Goal: Task Accomplishment & Management: Manage account settings

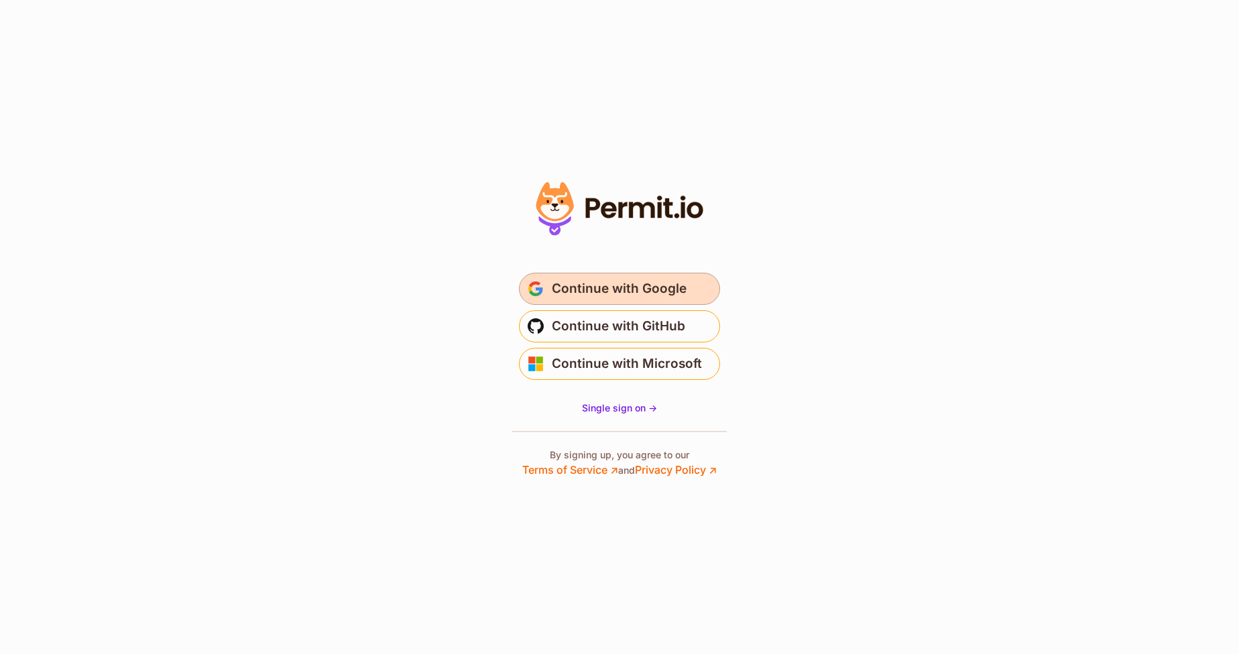
click at [608, 283] on span "Continue with Google" at bounding box center [619, 288] width 135 height 21
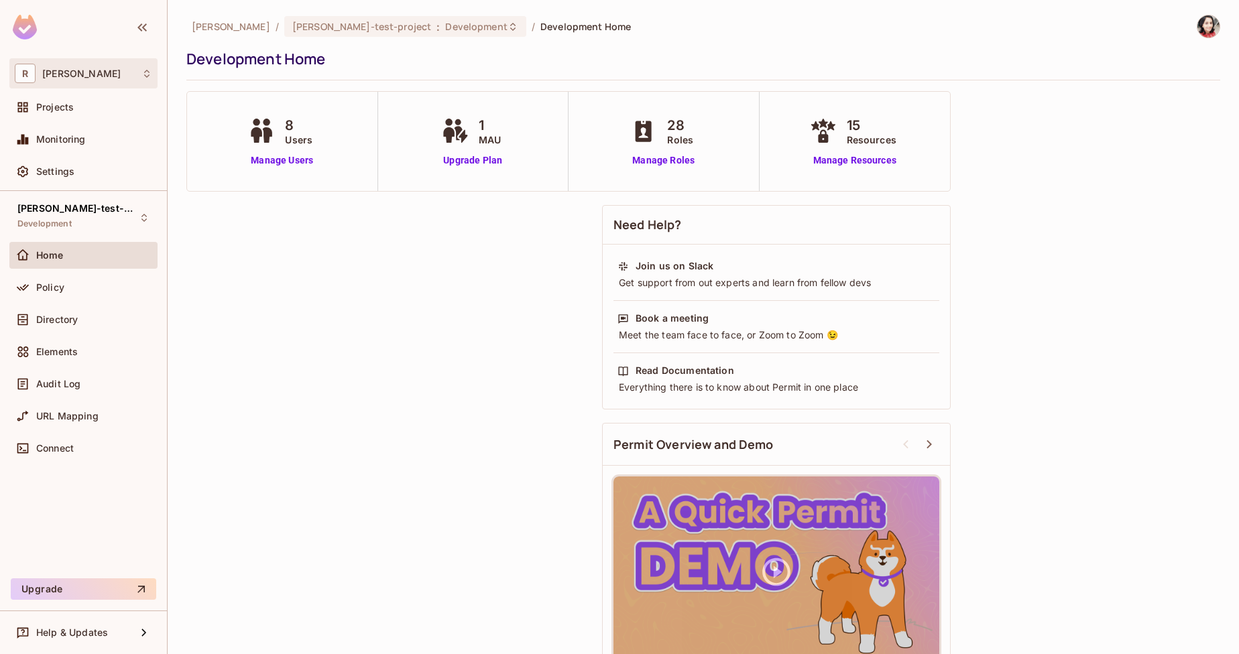
click at [146, 70] on icon at bounding box center [146, 73] width 11 height 11
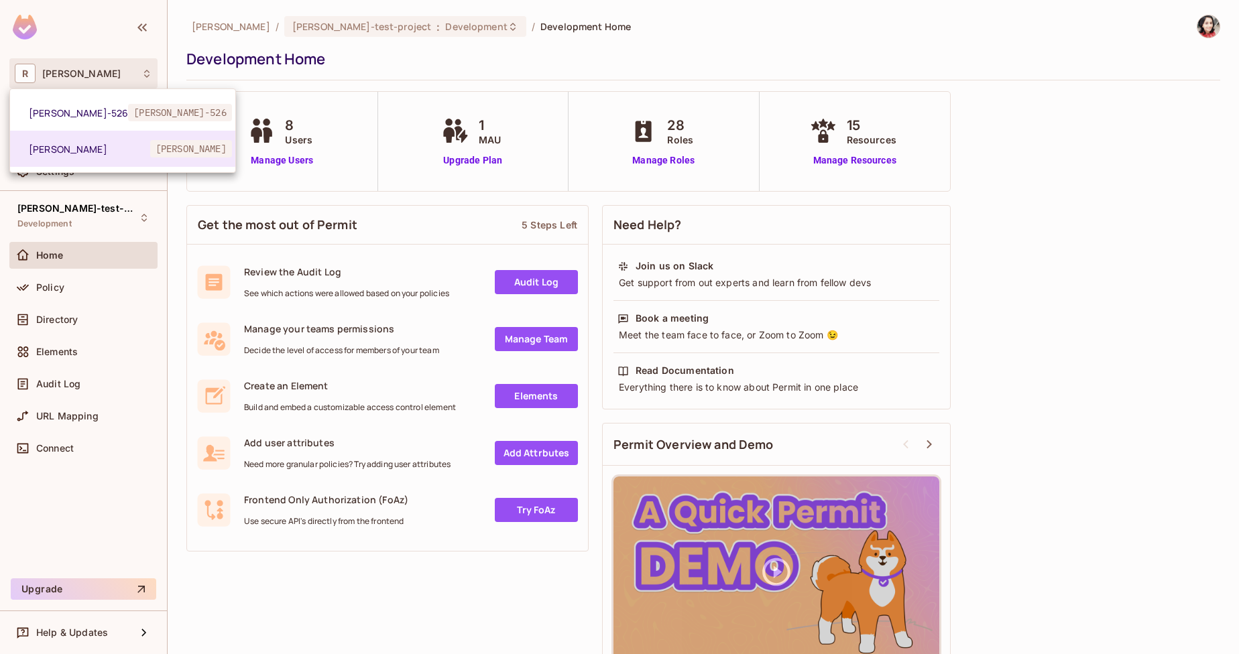
click at [406, 51] on div at bounding box center [619, 327] width 1239 height 654
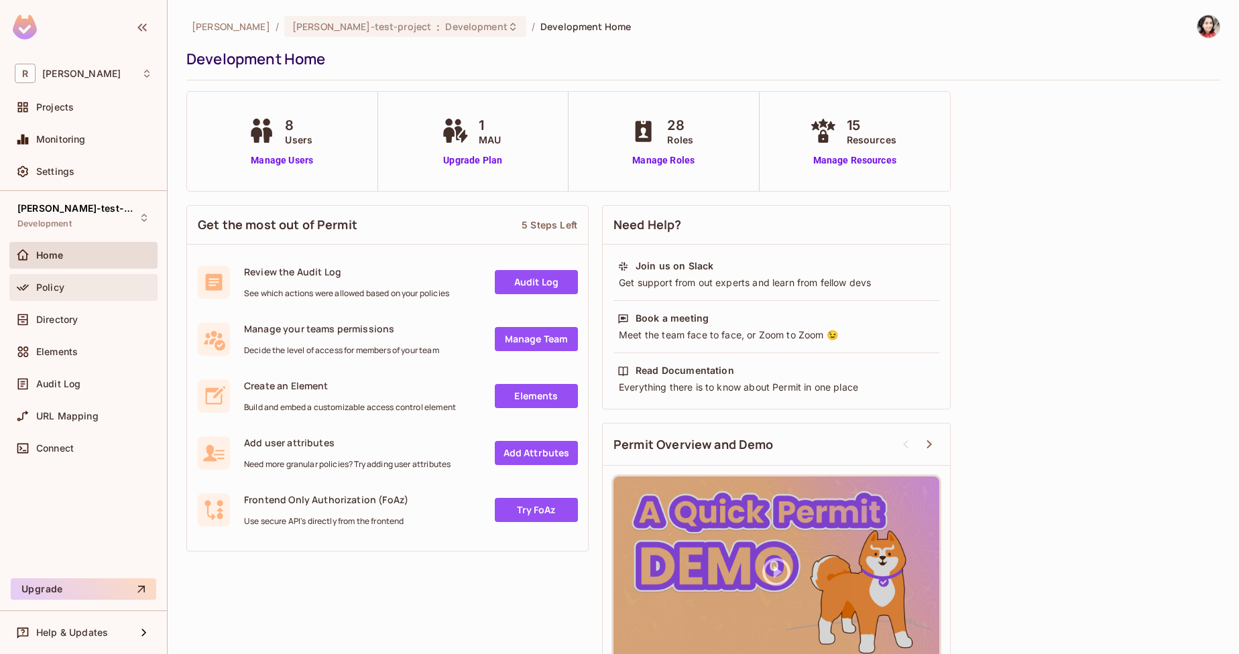
click at [62, 290] on span "Policy" at bounding box center [50, 287] width 28 height 11
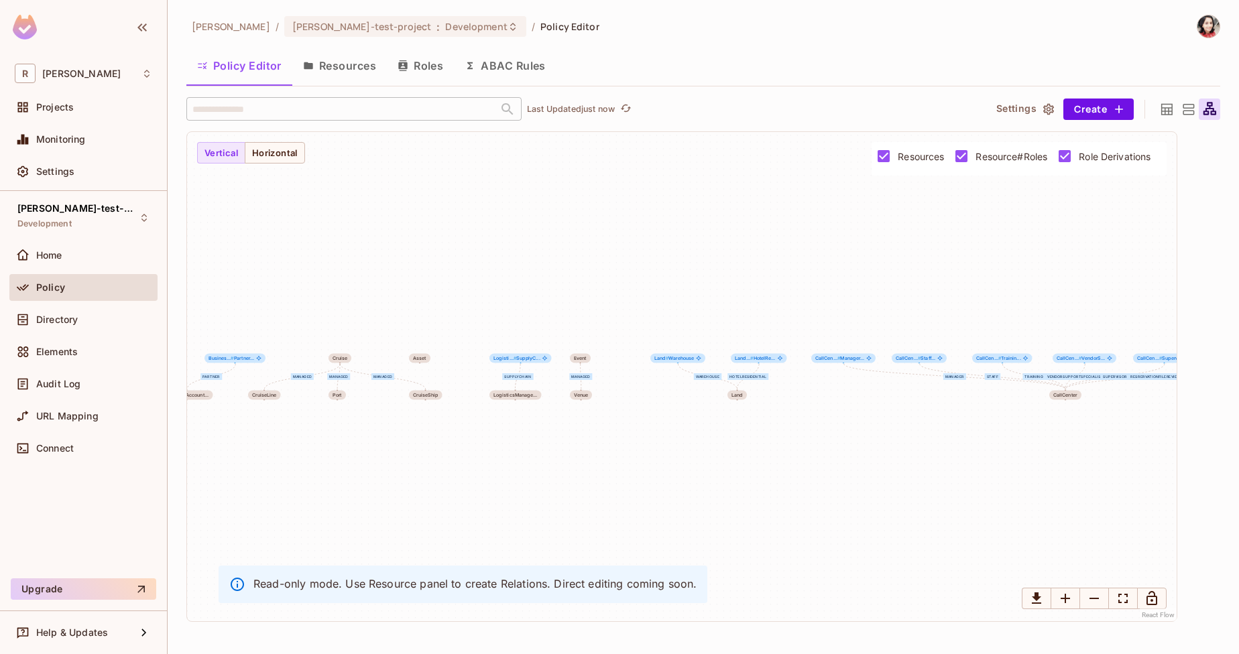
click at [345, 66] on button "Resources" at bounding box center [339, 66] width 95 height 34
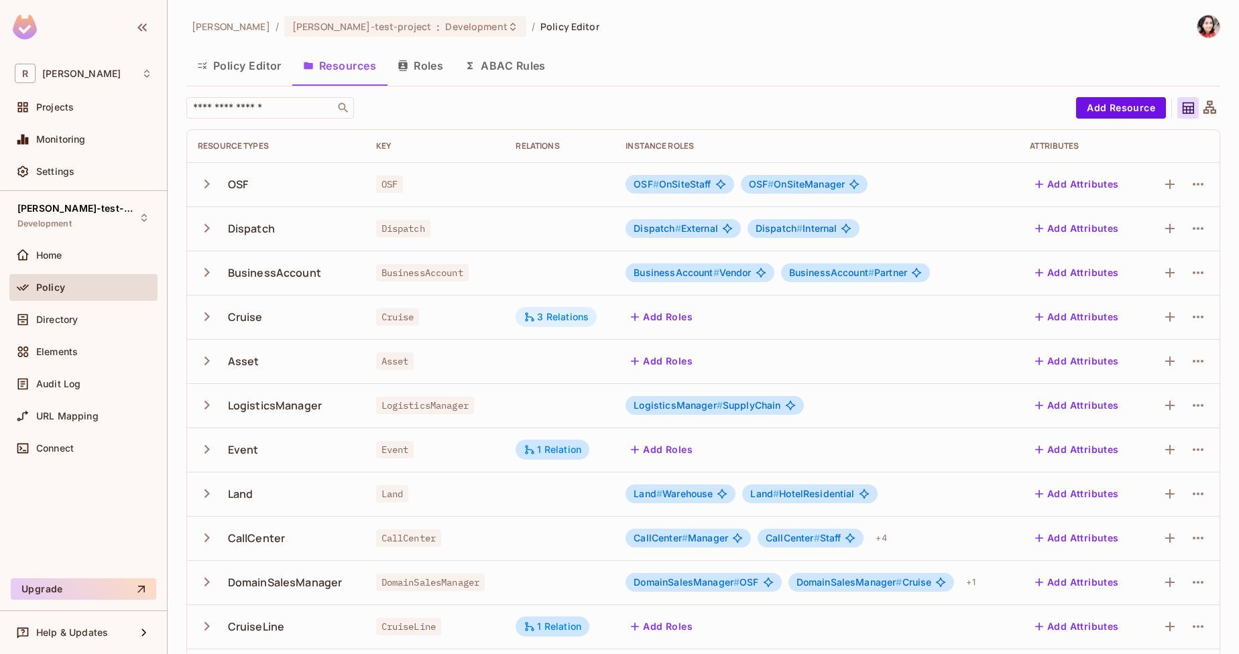
click at [574, 316] on div "3 Relations" at bounding box center [555, 317] width 65 height 12
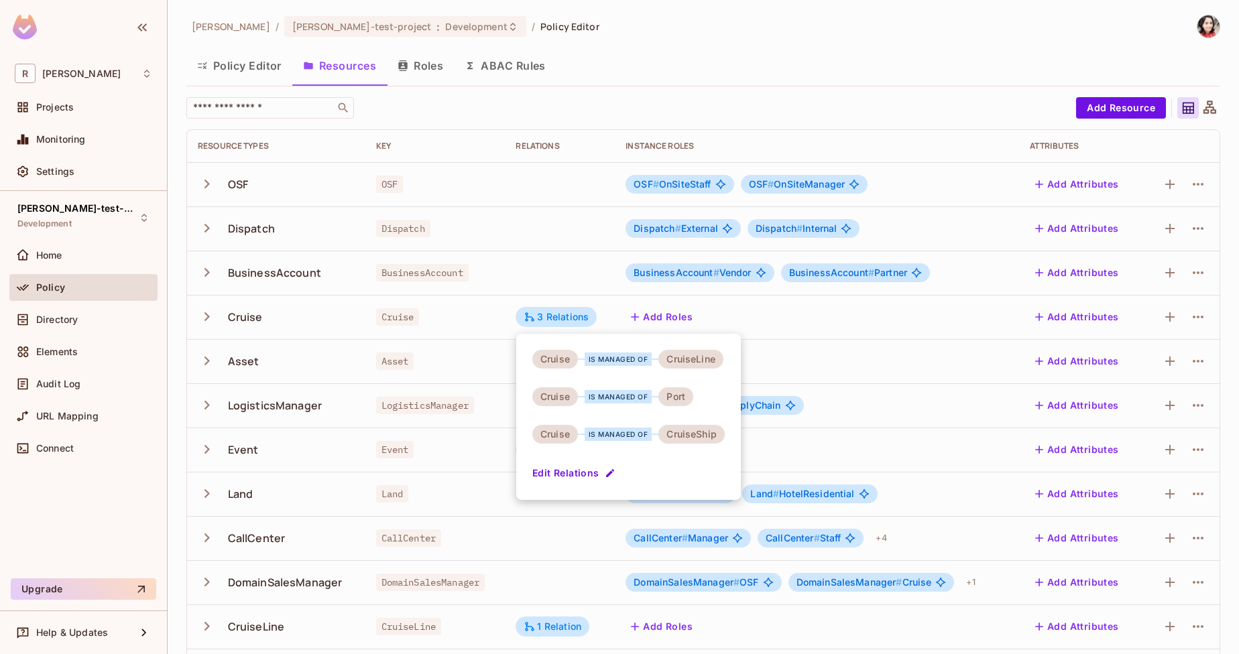
click at [631, 68] on div at bounding box center [619, 327] width 1239 height 654
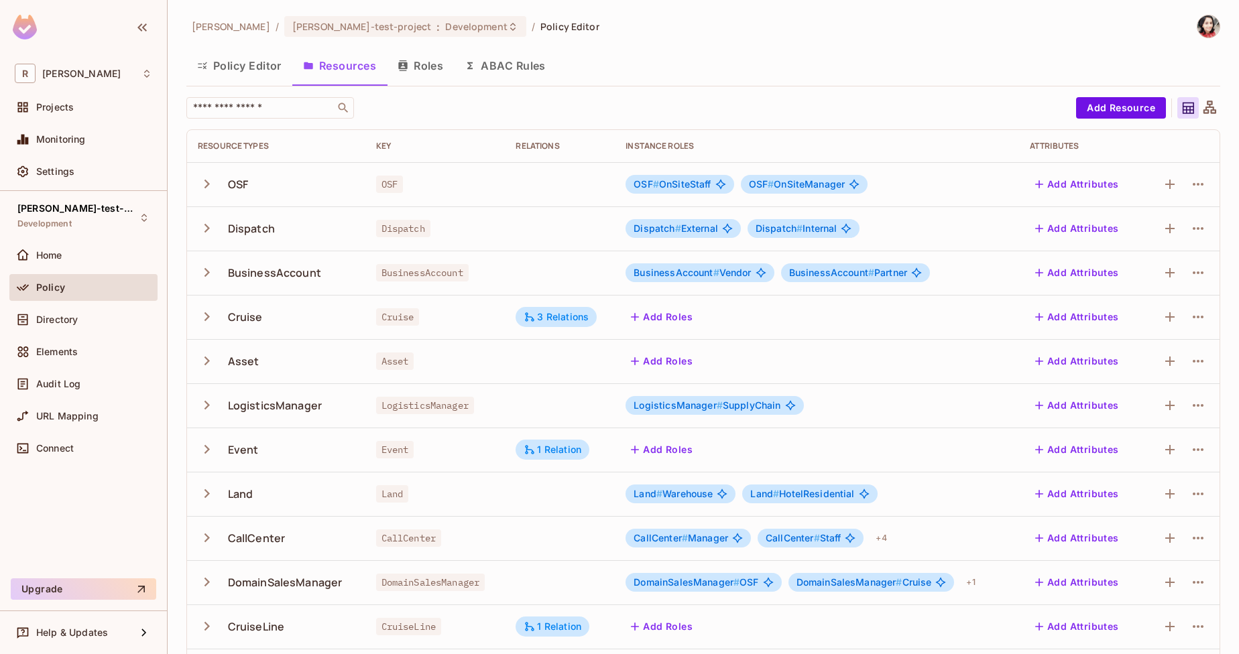
click at [208, 272] on icon "button" at bounding box center [207, 272] width 18 height 18
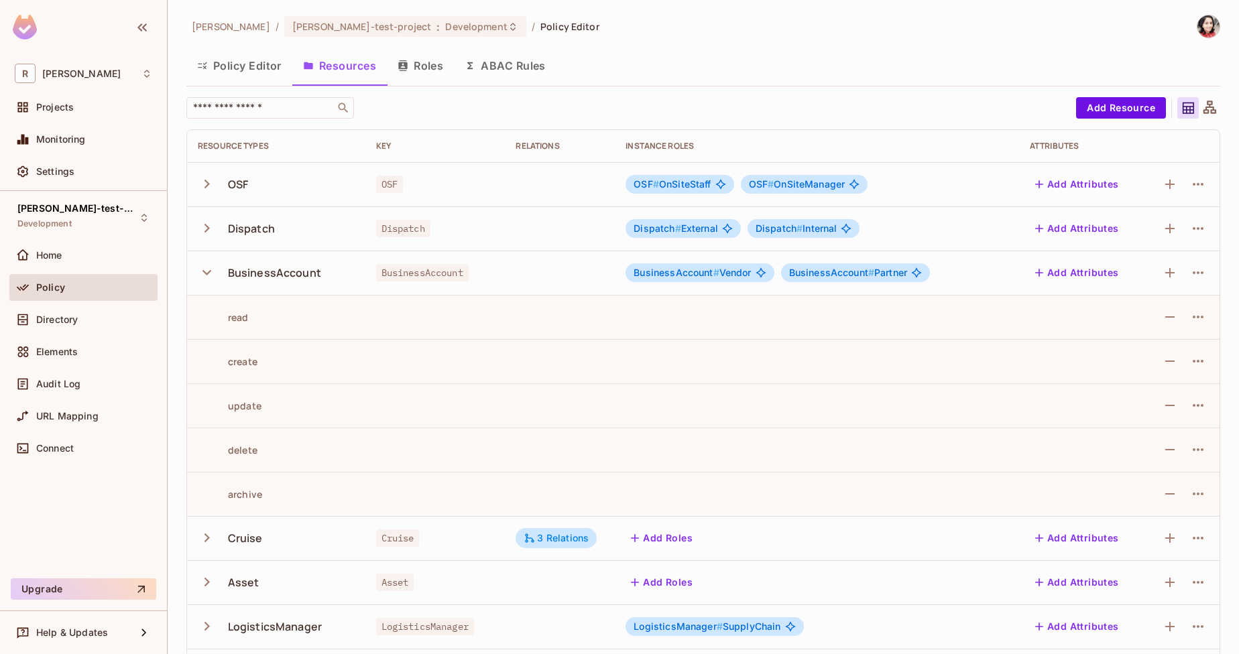
click at [208, 272] on icon "button" at bounding box center [207, 272] width 18 height 18
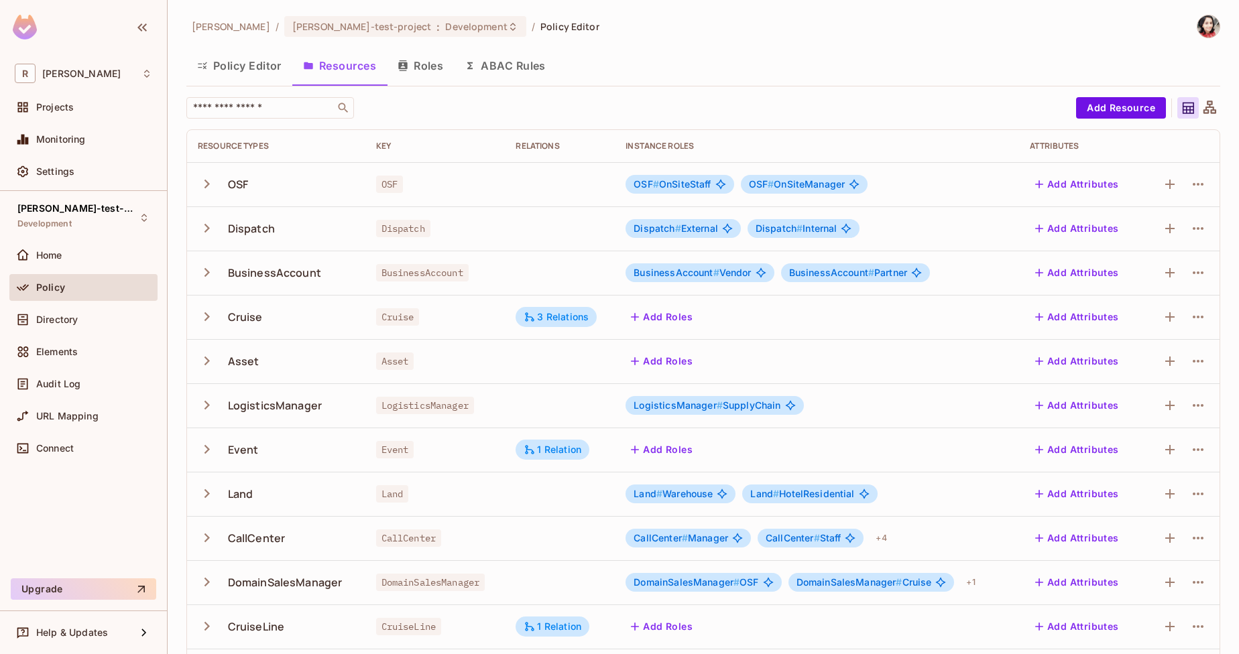
click at [204, 187] on icon "button" at bounding box center [207, 184] width 18 height 18
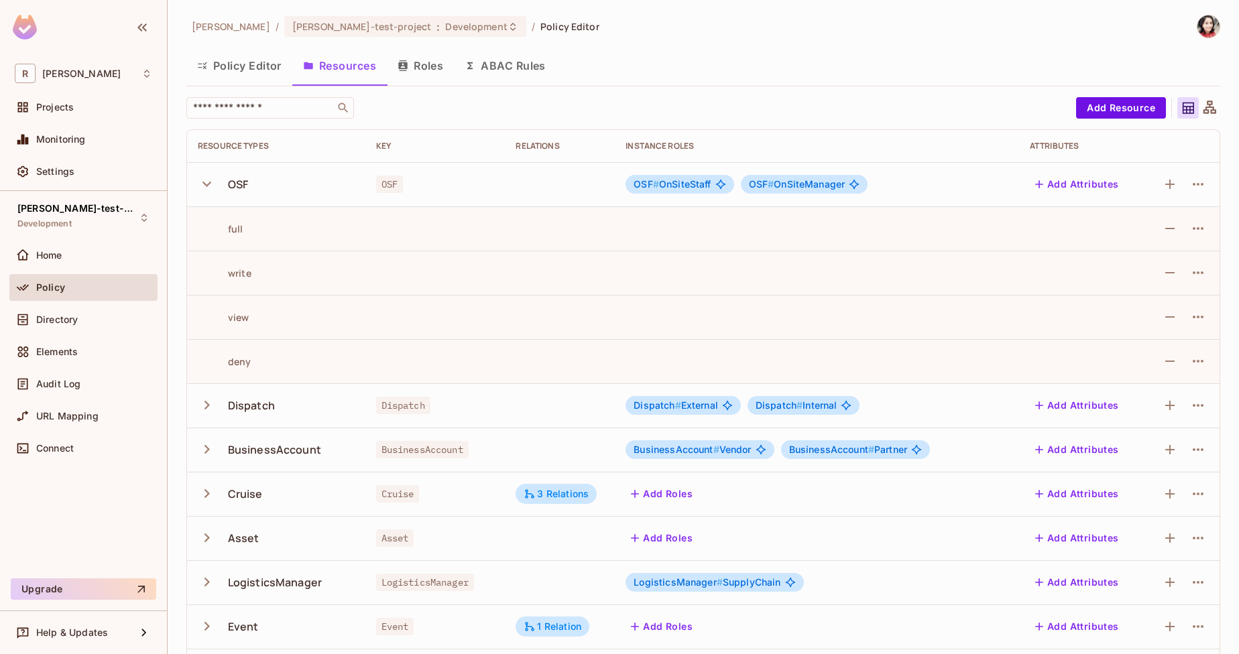
click at [204, 187] on icon "button" at bounding box center [207, 184] width 18 height 18
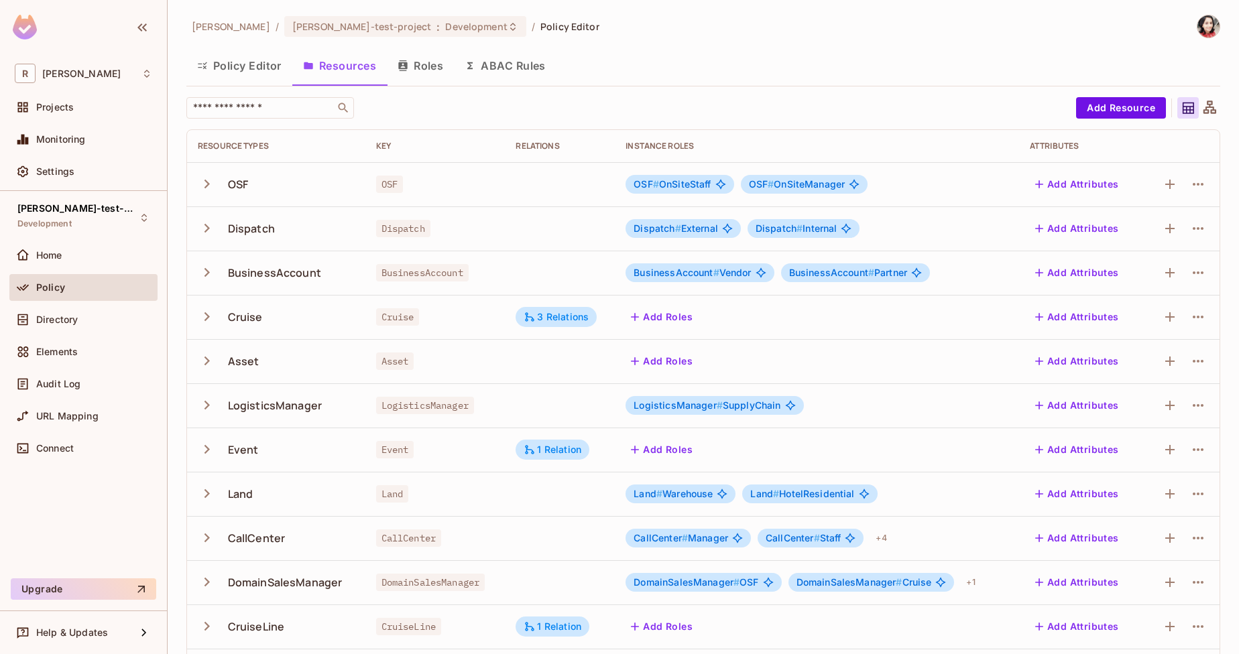
click at [205, 182] on icon "button" at bounding box center [207, 184] width 18 height 18
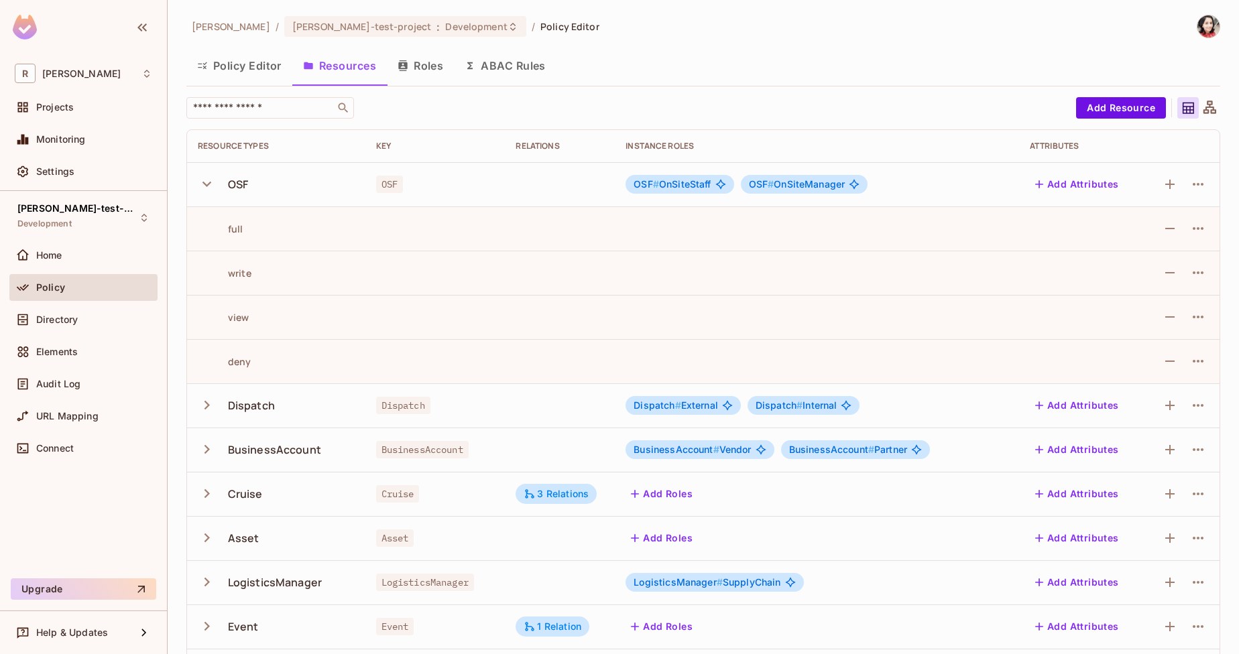
click at [205, 182] on icon "button" at bounding box center [207, 184] width 18 height 18
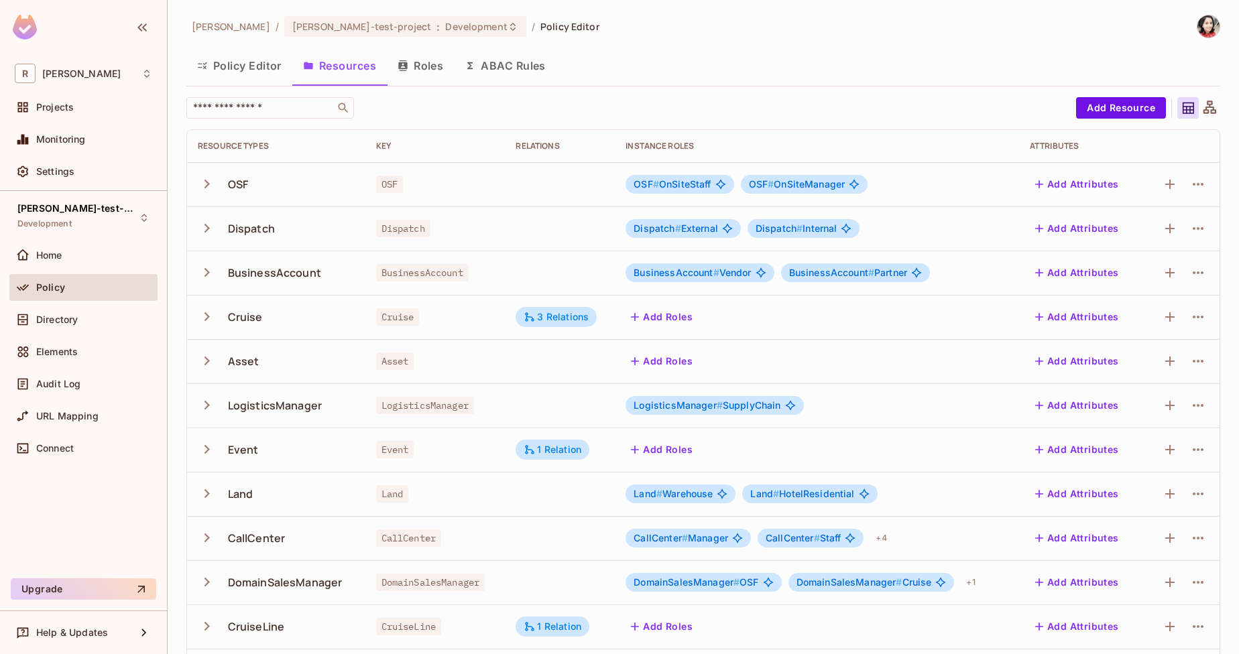
click at [235, 80] on button "Policy Editor" at bounding box center [239, 66] width 106 height 34
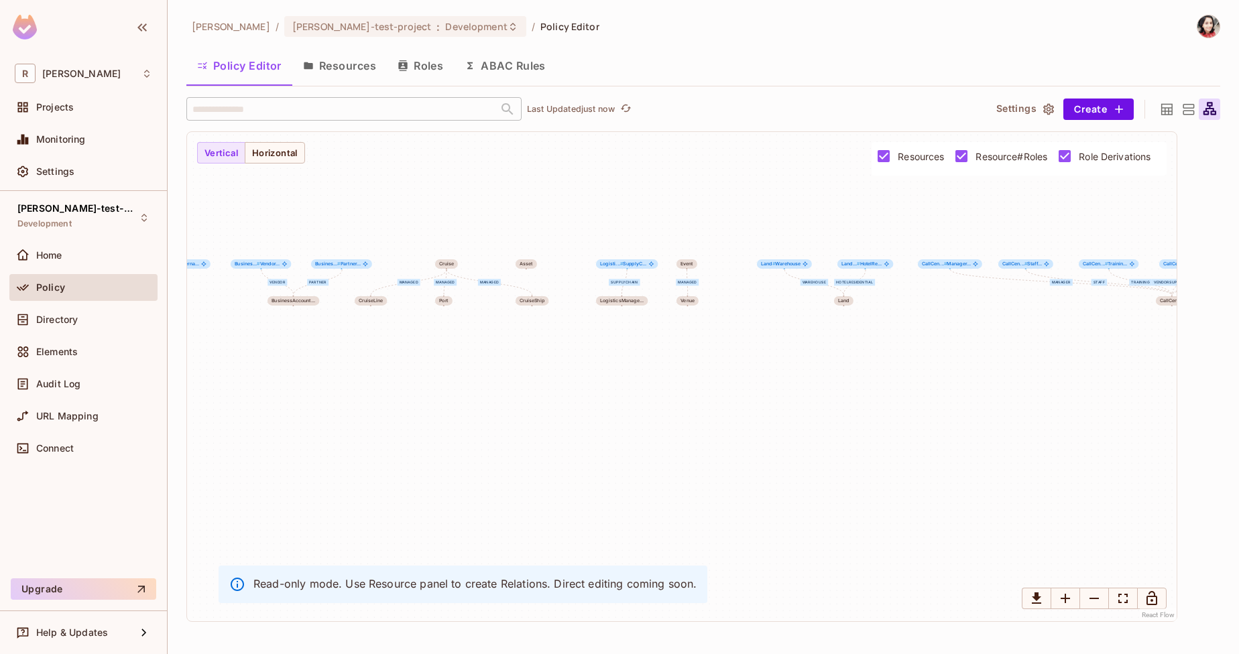
drag, startPoint x: 478, startPoint y: 371, endPoint x: 537, endPoint y: 346, distance: 64.2
click at [537, 346] on div "OnSiteStaff OnSiteManager External Internal Vendor Partner managed managed mana…" at bounding box center [681, 376] width 989 height 489
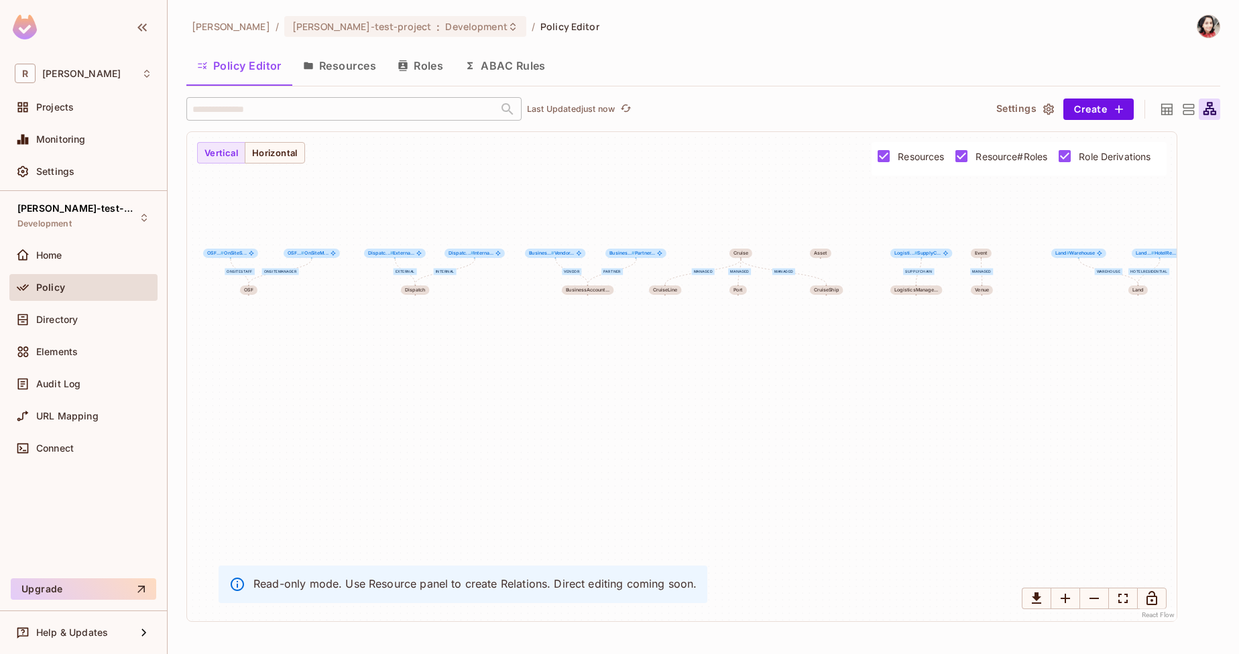
drag, startPoint x: 442, startPoint y: 365, endPoint x: 834, endPoint y: 347, distance: 392.5
click at [834, 347] on div "OnSiteStaff OnSiteManager External Internal Vendor Partner managed managed mana…" at bounding box center [681, 376] width 989 height 489
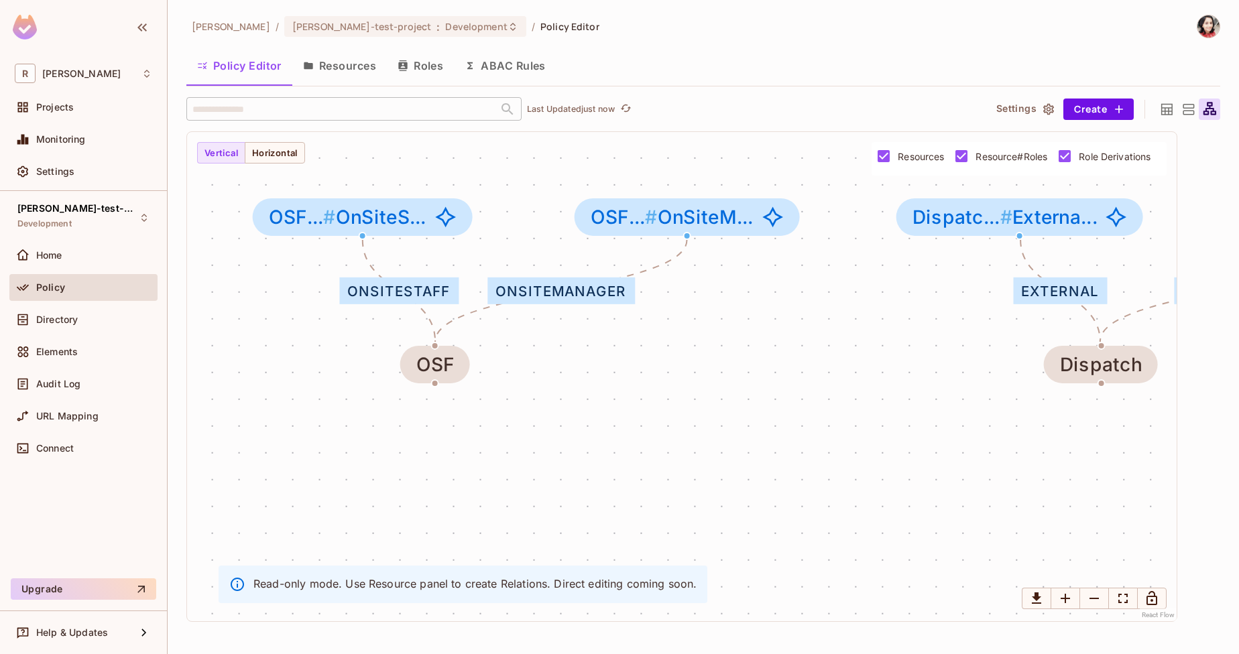
click at [356, 70] on button "Resources" at bounding box center [339, 66] width 95 height 34
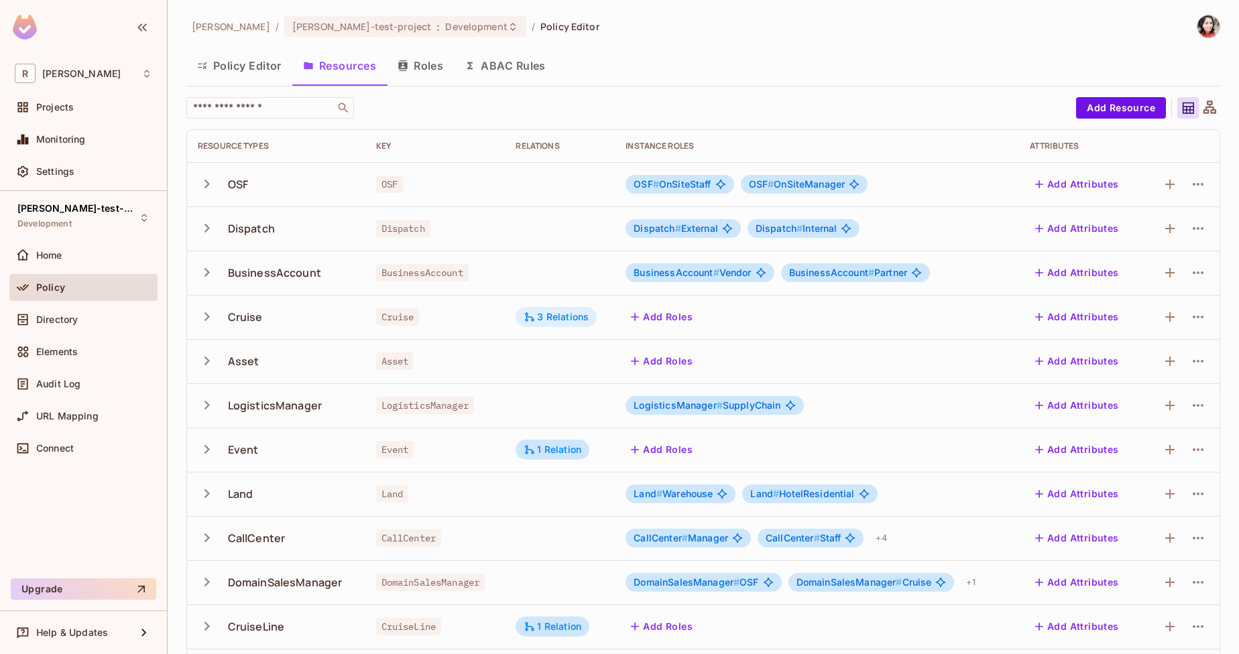
click at [568, 316] on div "3 Relations" at bounding box center [555, 317] width 65 height 12
click at [557, 457] on div "1 Relation" at bounding box center [552, 450] width 74 height 20
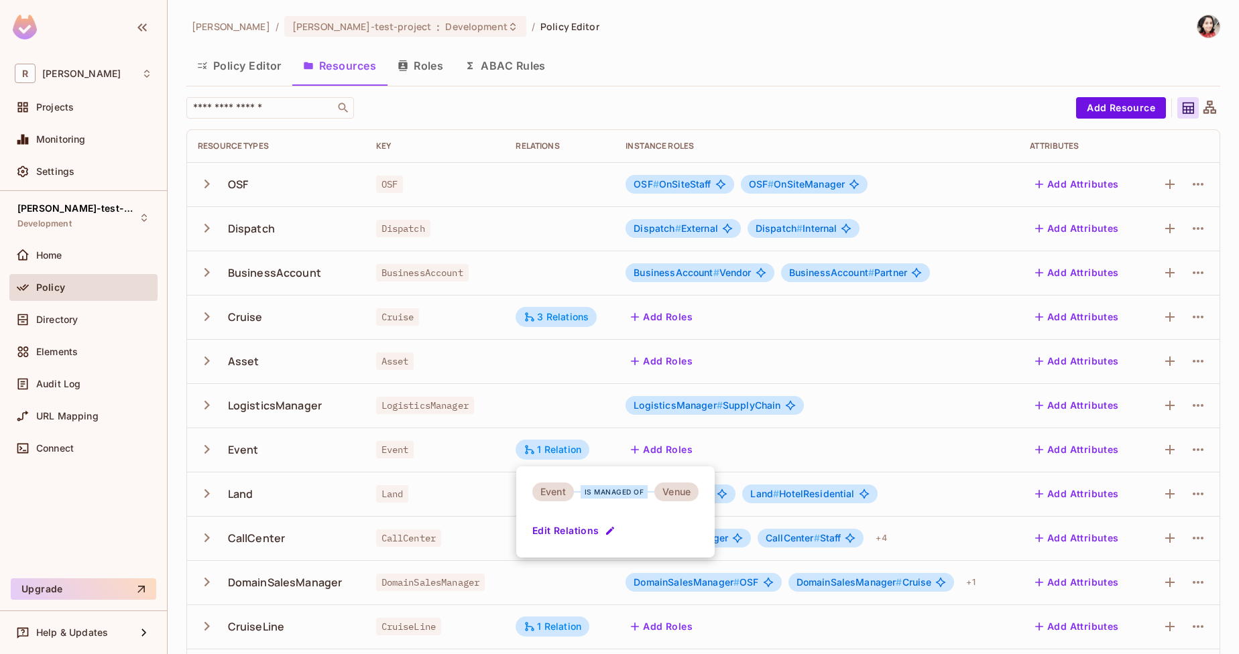
click at [569, 383] on div at bounding box center [619, 327] width 1239 height 654
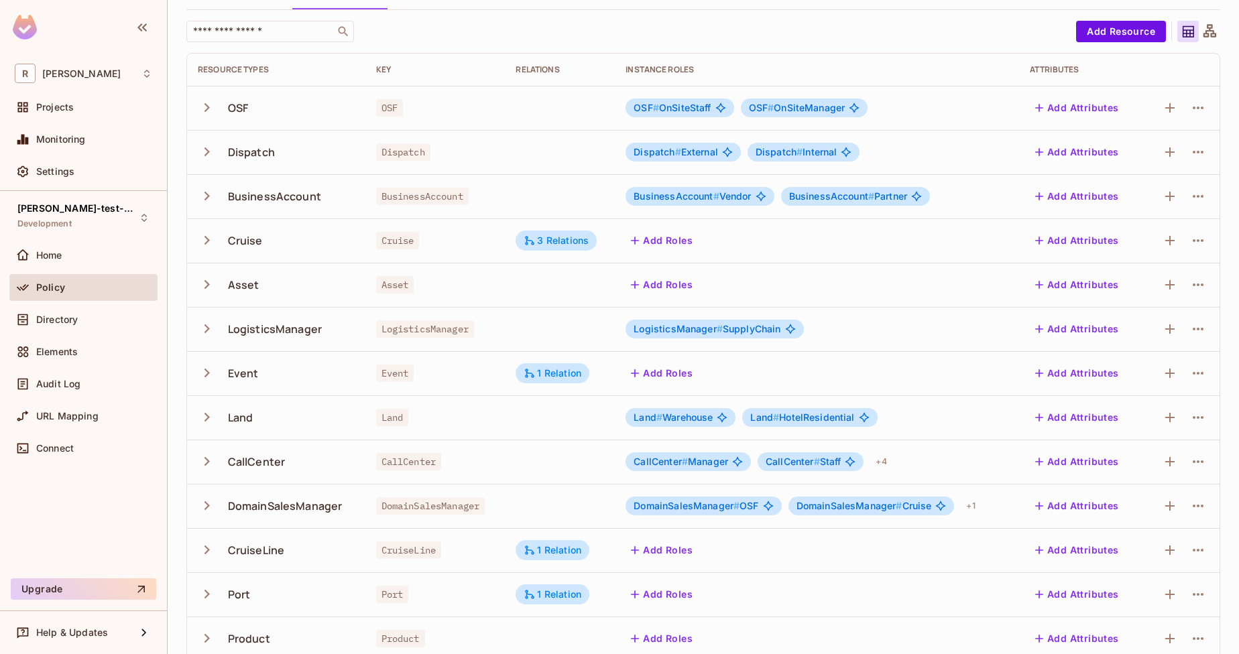
scroll to position [227, 0]
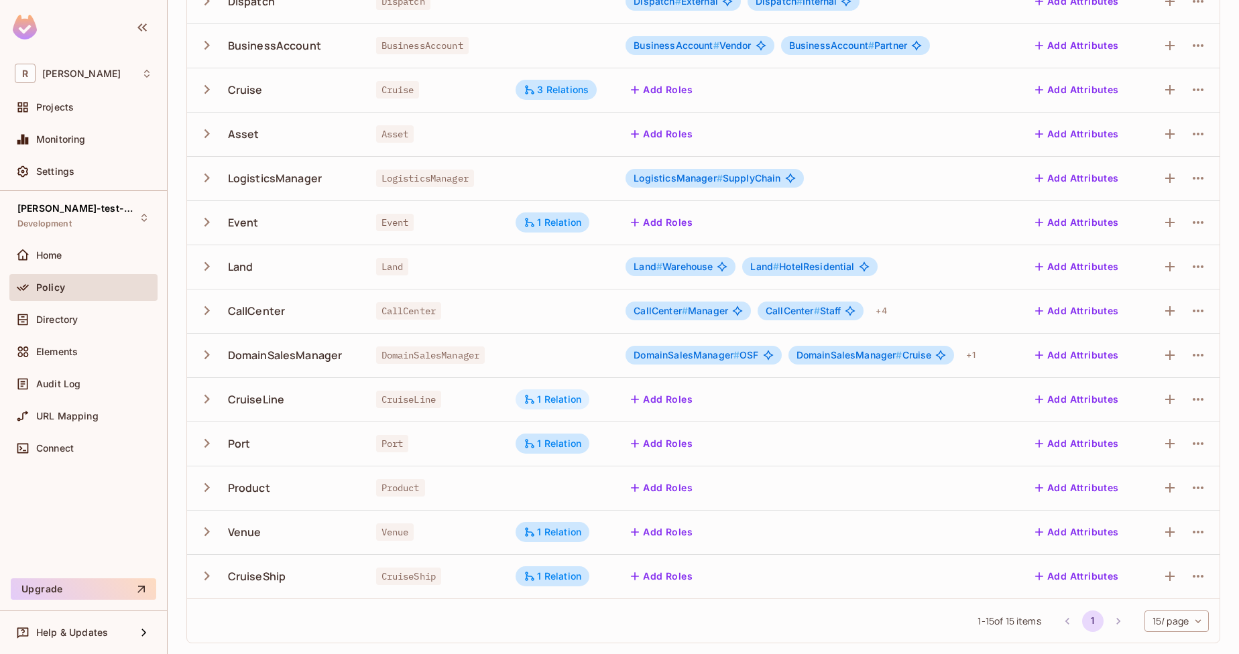
click at [570, 398] on div "1 Relation" at bounding box center [552, 399] width 58 height 12
click at [541, 528] on div at bounding box center [619, 327] width 1239 height 654
click at [543, 532] on div "1 Relation" at bounding box center [552, 532] width 58 height 12
click at [878, 639] on div at bounding box center [619, 327] width 1239 height 654
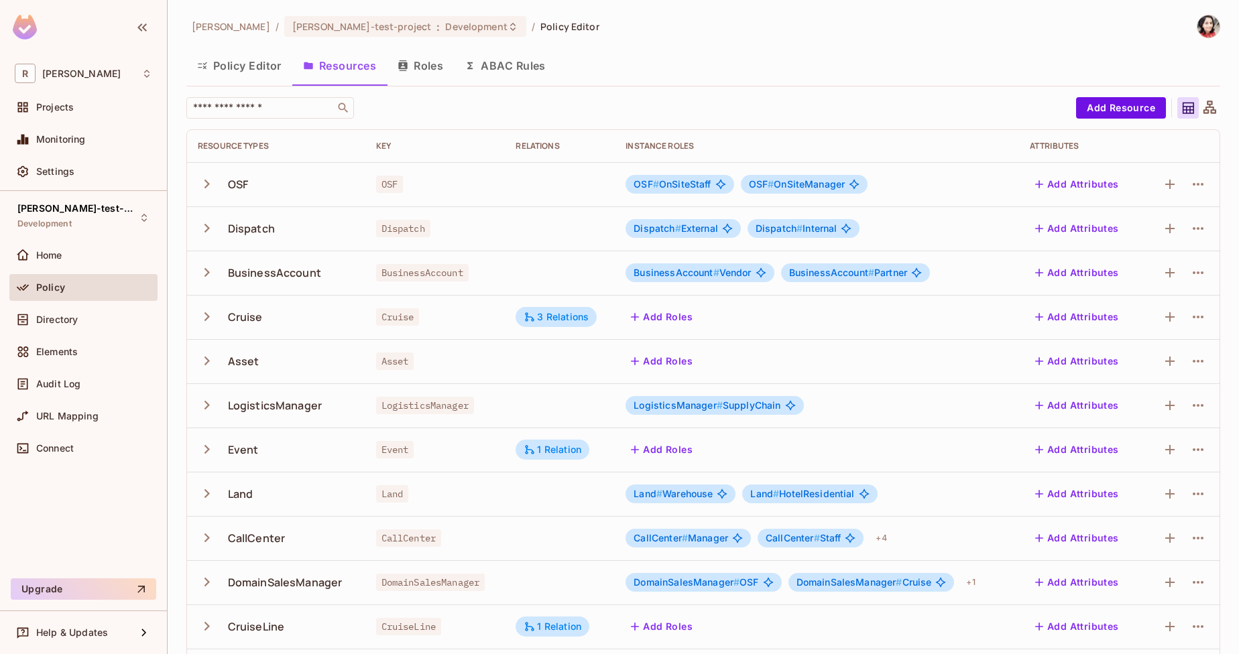
click at [432, 62] on button "Roles" at bounding box center [420, 66] width 67 height 34
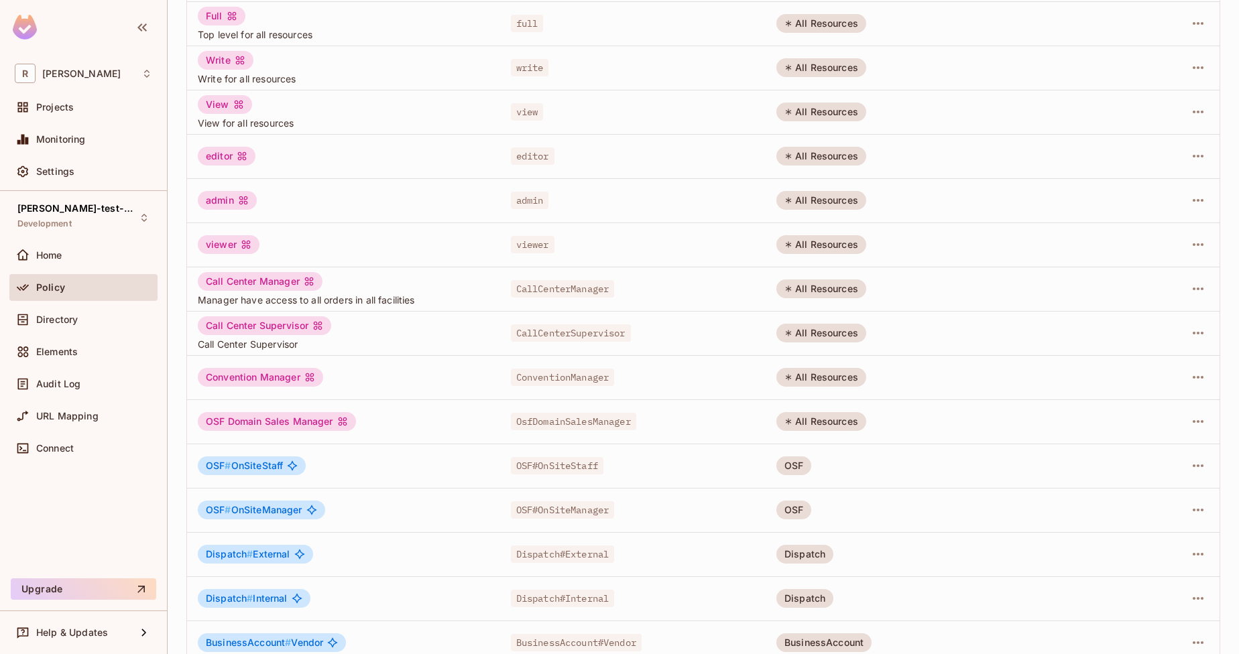
scroll to position [227, 0]
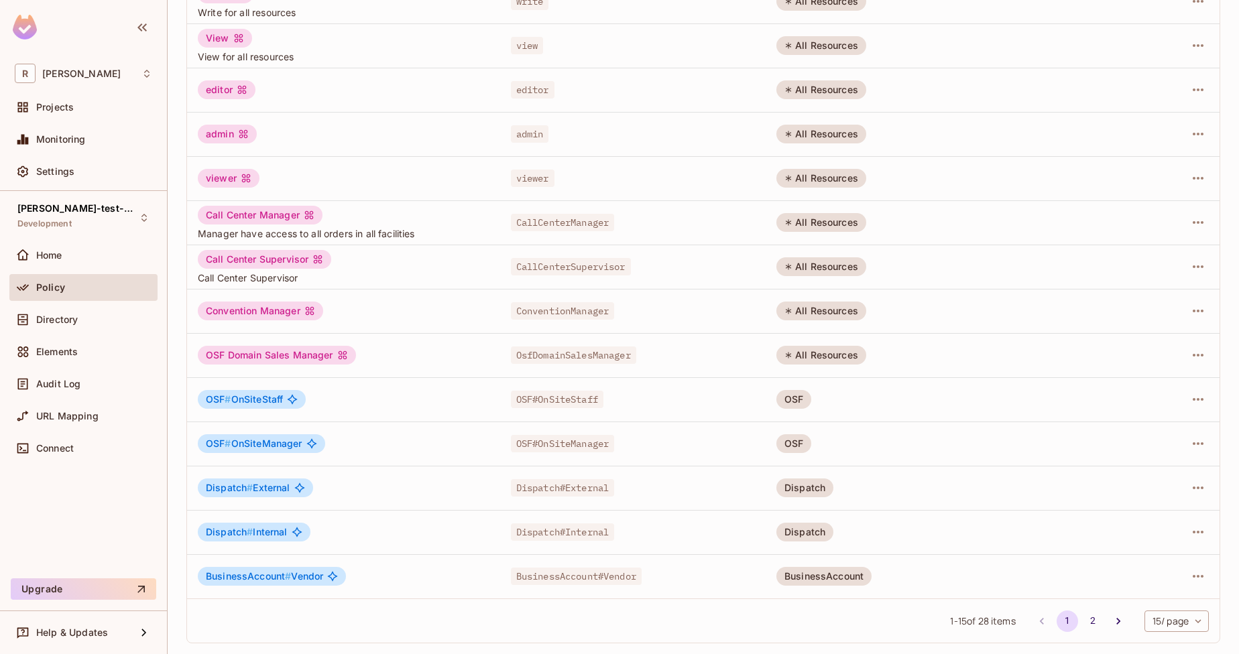
click at [833, 354] on div "All Resources" at bounding box center [821, 355] width 90 height 19
click at [832, 354] on div "All Resources" at bounding box center [821, 355] width 90 height 19
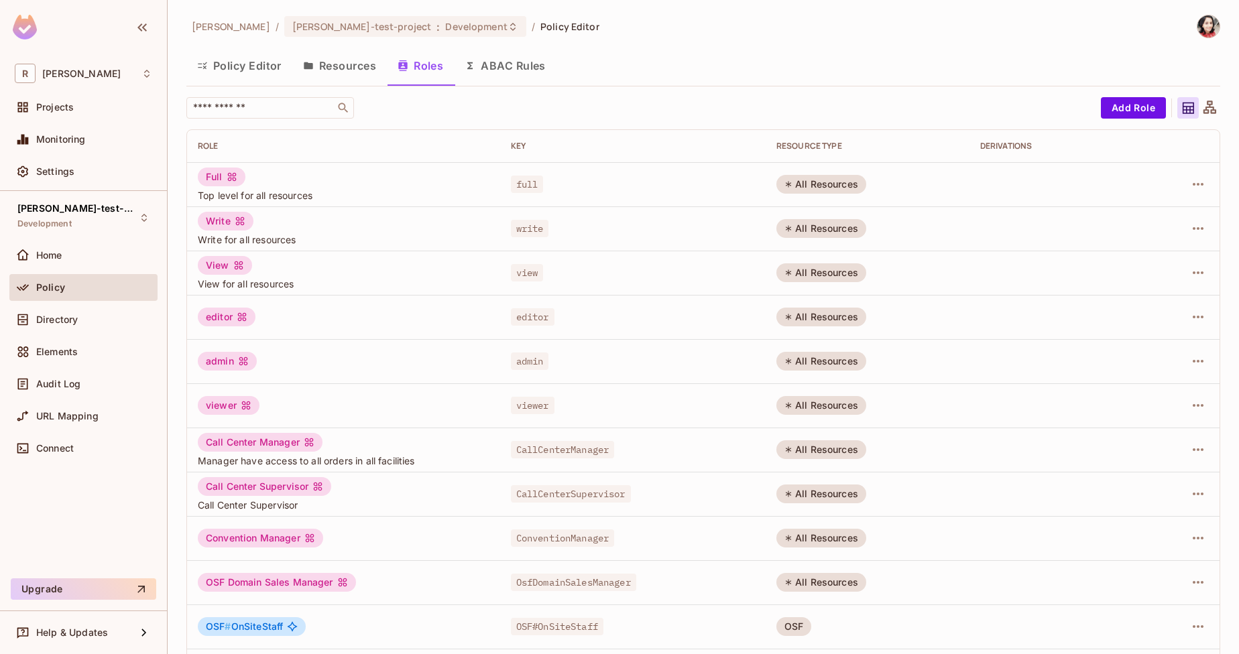
click at [332, 60] on button "Resources" at bounding box center [339, 66] width 95 height 34
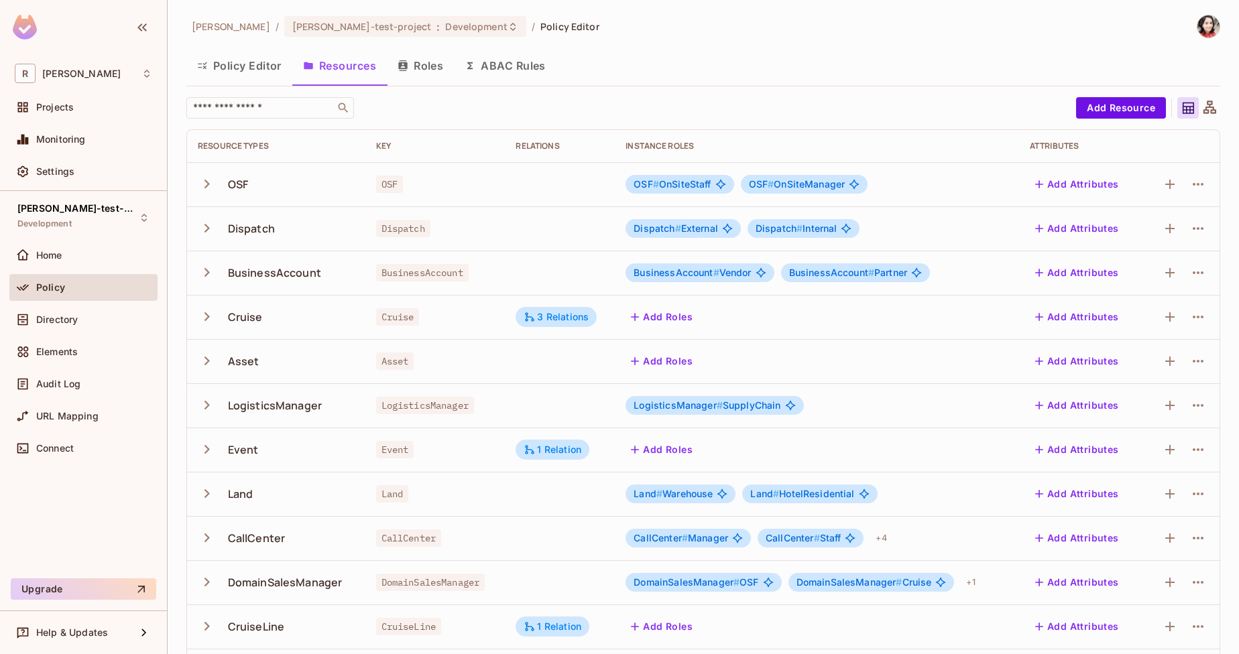
click at [424, 57] on button "Roles" at bounding box center [420, 66] width 67 height 34
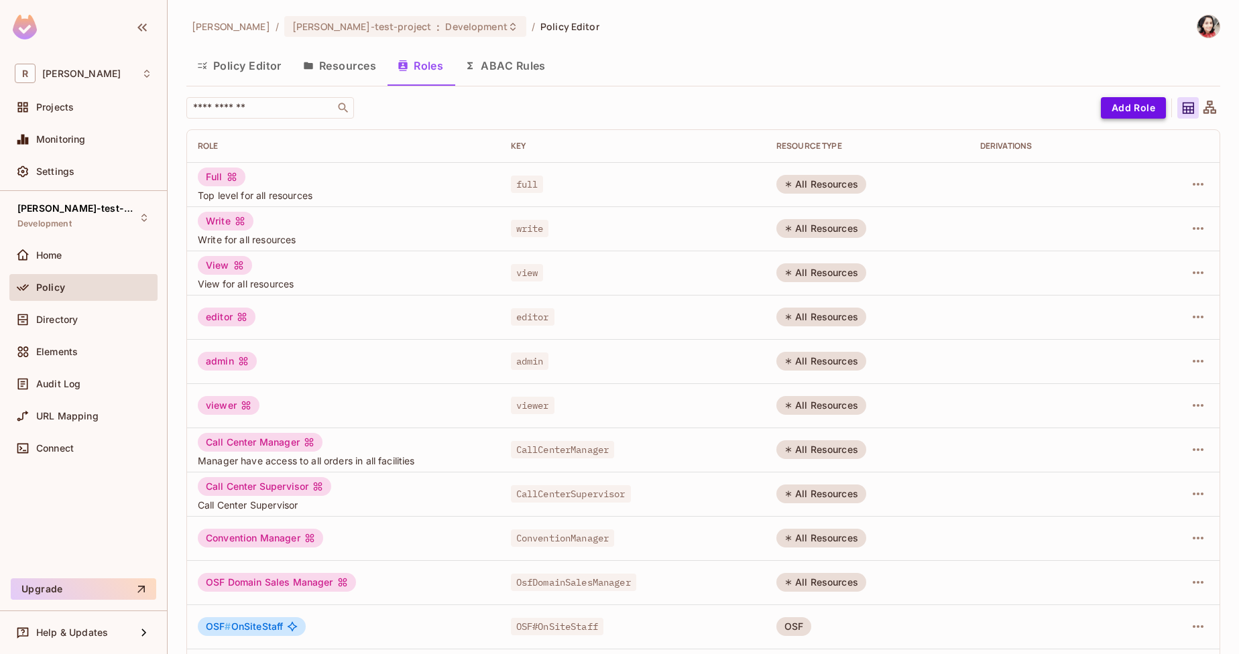
click at [1103, 98] on button "Add Role" at bounding box center [1133, 107] width 65 height 21
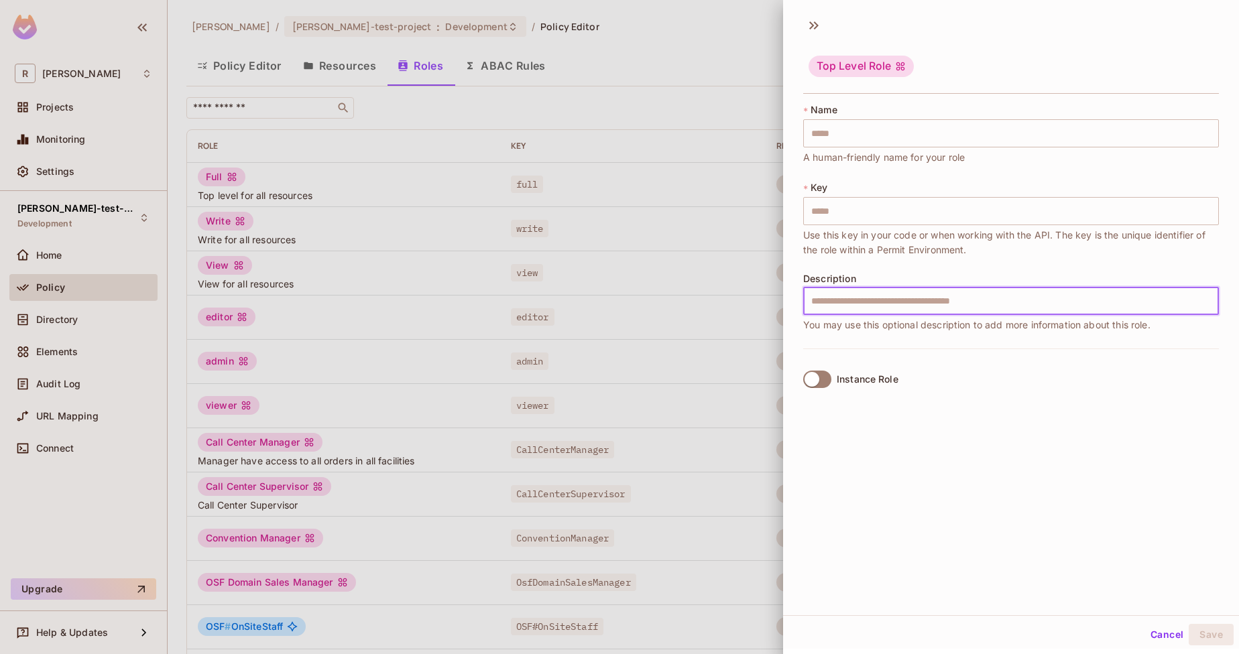
click at [862, 300] on input "text" at bounding box center [1011, 301] width 416 height 28
click at [660, 222] on div at bounding box center [619, 327] width 1239 height 654
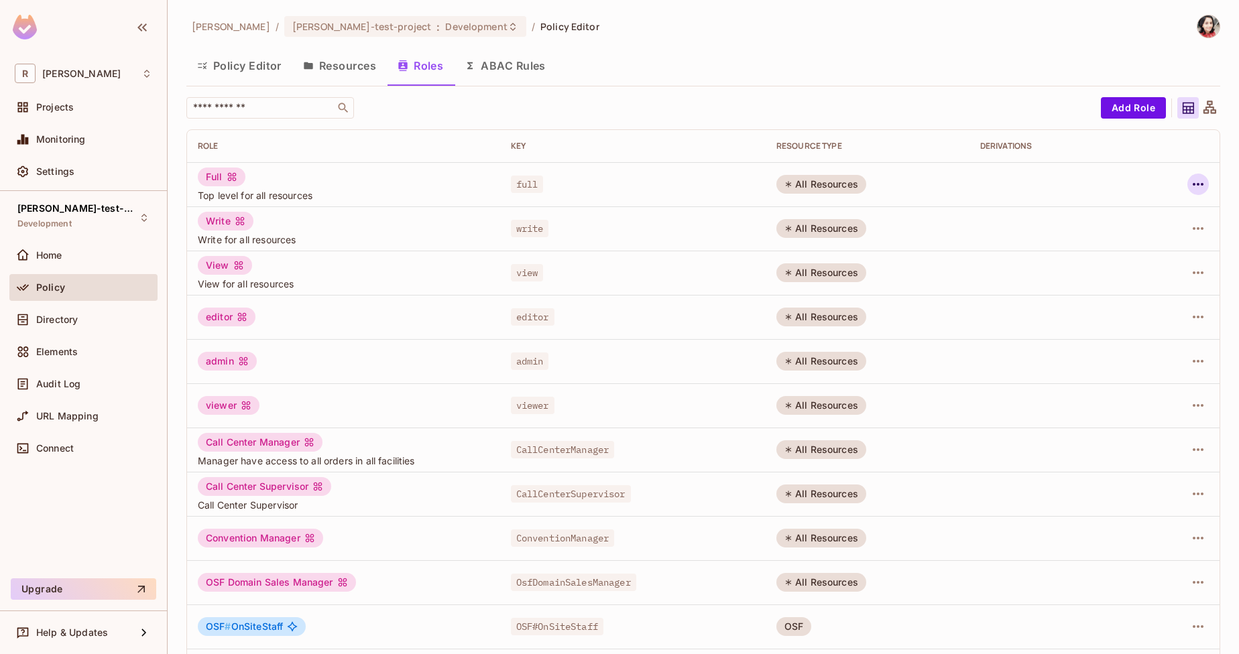
click at [1190, 185] on icon "button" at bounding box center [1198, 184] width 16 height 16
click at [1139, 218] on div "Edit Role" at bounding box center [1128, 214] width 40 height 13
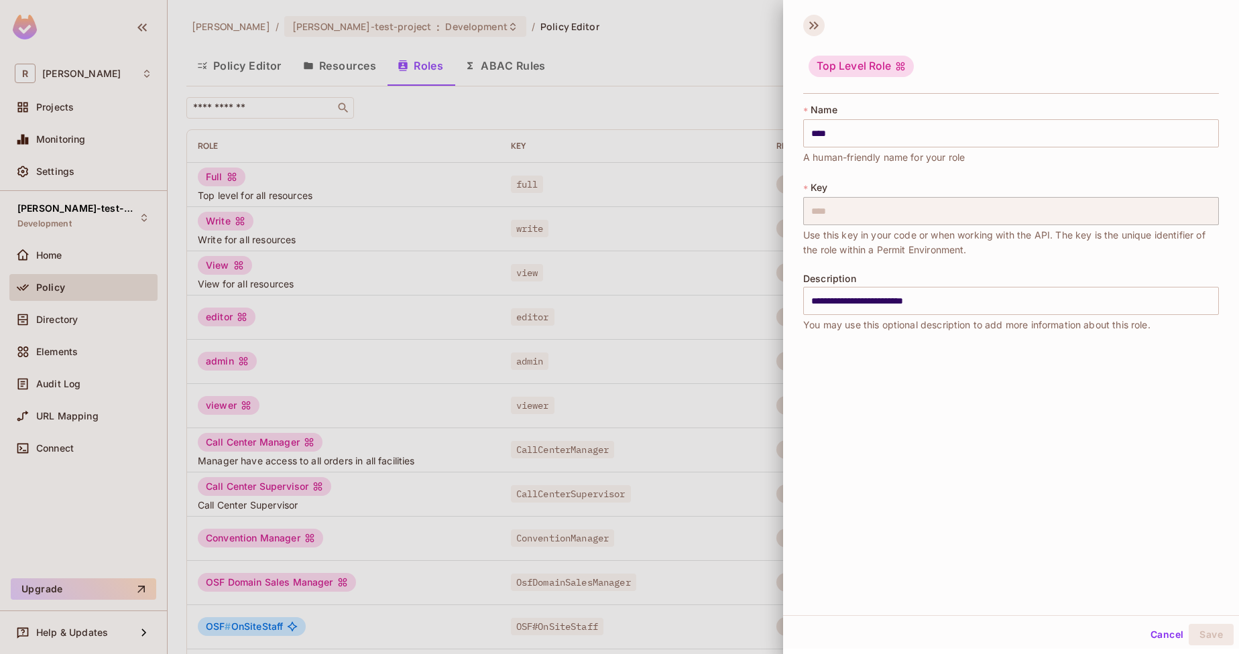
click at [806, 25] on icon at bounding box center [813, 25] width 21 height 21
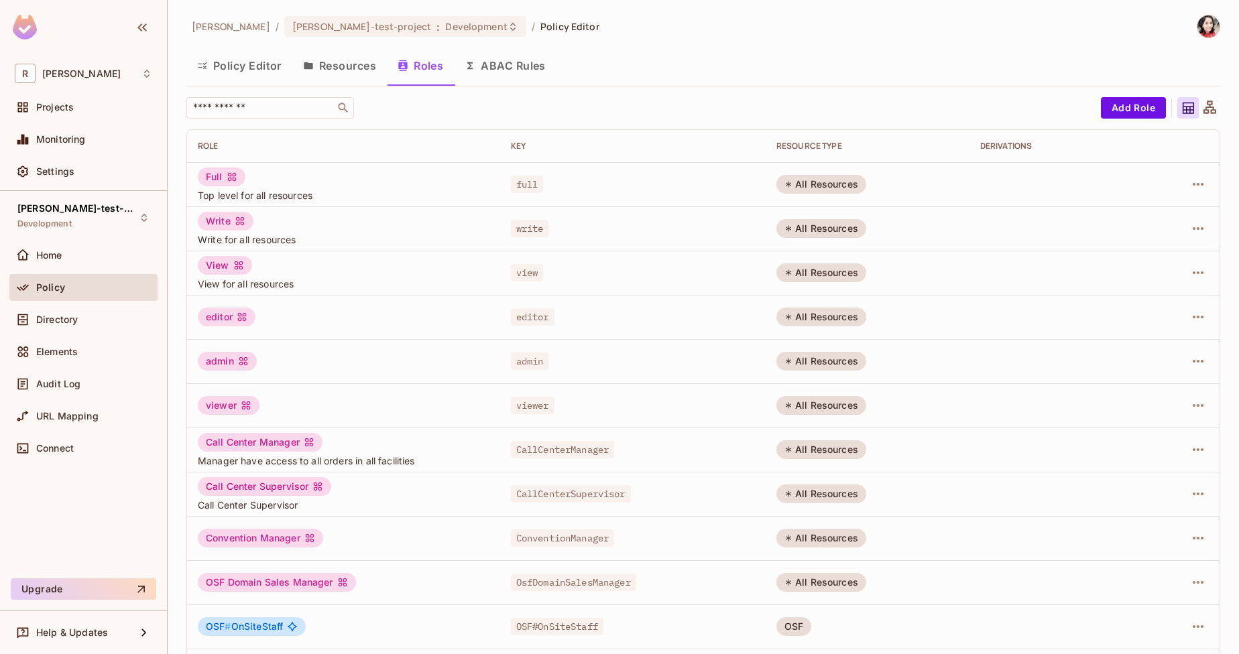
click at [810, 186] on div "All Resources" at bounding box center [821, 184] width 90 height 19
click at [225, 166] on td "Full Top level for all resources" at bounding box center [343, 184] width 313 height 44
click at [225, 170] on div "Full" at bounding box center [222, 177] width 48 height 19
click at [261, 76] on button "Policy Editor" at bounding box center [239, 66] width 106 height 34
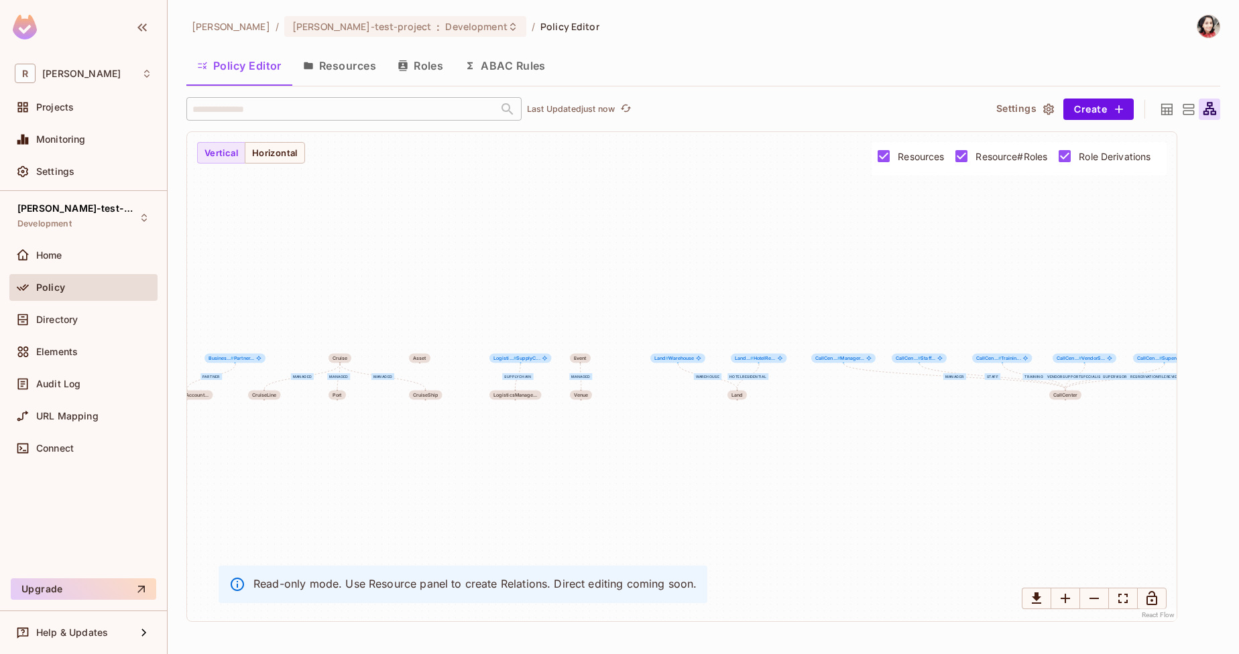
click at [328, 68] on button "Resources" at bounding box center [339, 66] width 95 height 34
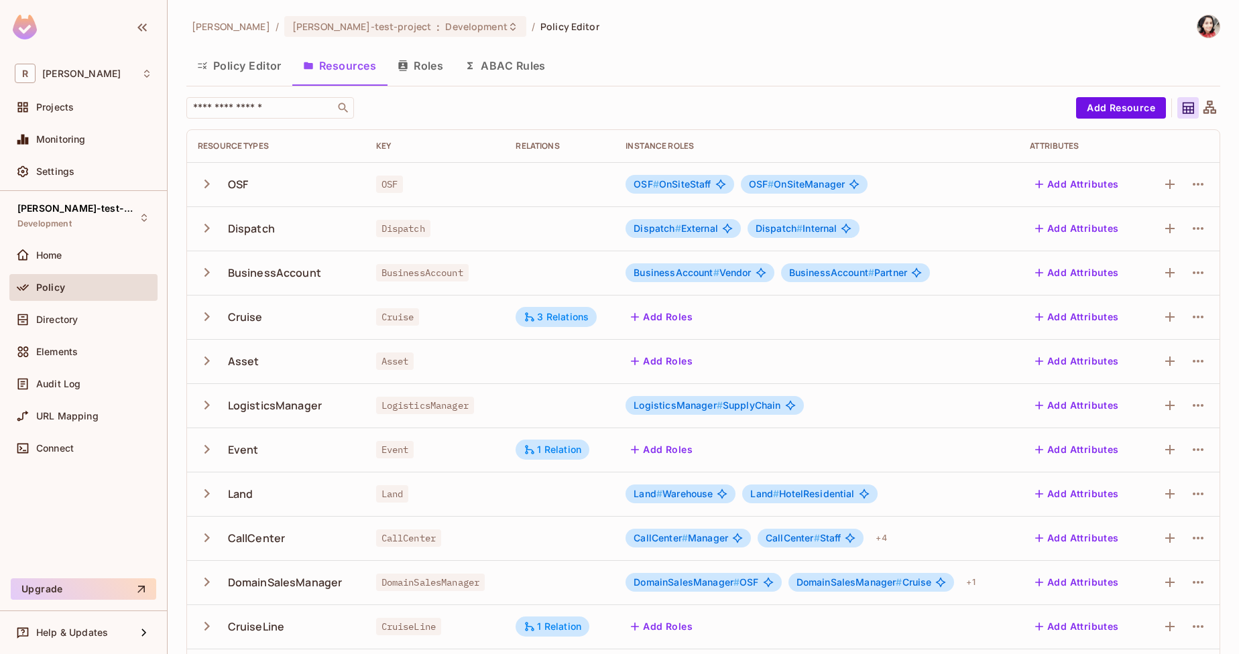
click at [241, 66] on button "Policy Editor" at bounding box center [239, 66] width 106 height 34
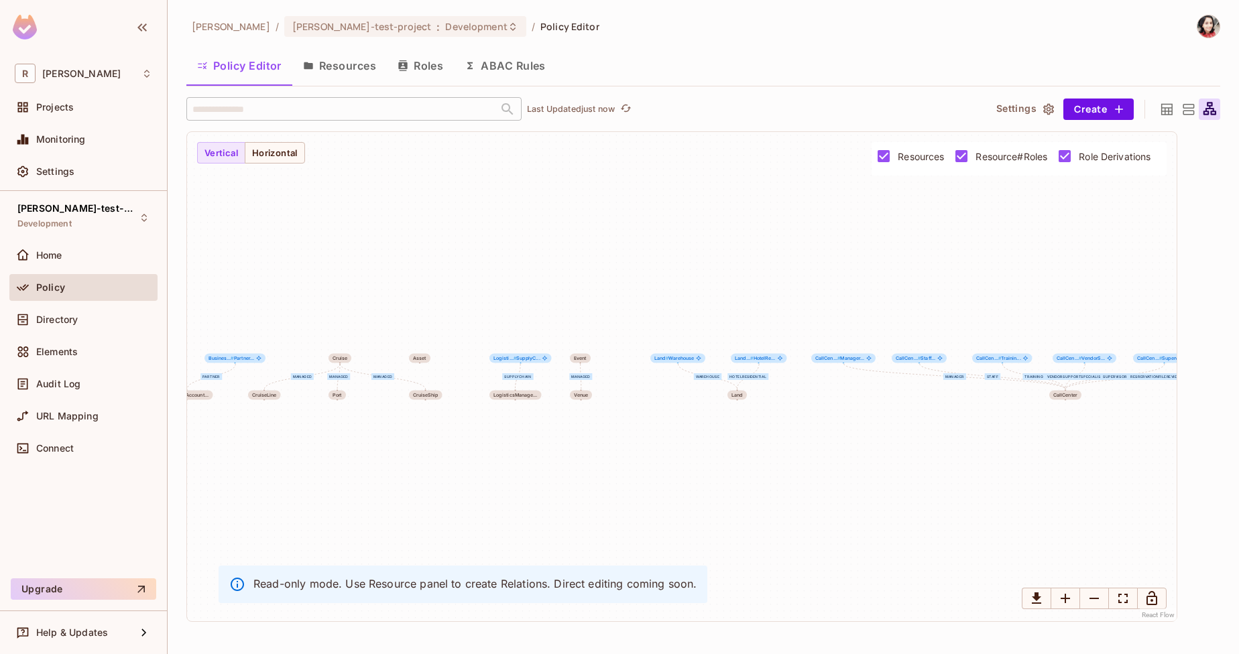
click at [1170, 109] on icon at bounding box center [1166, 109] width 17 height 17
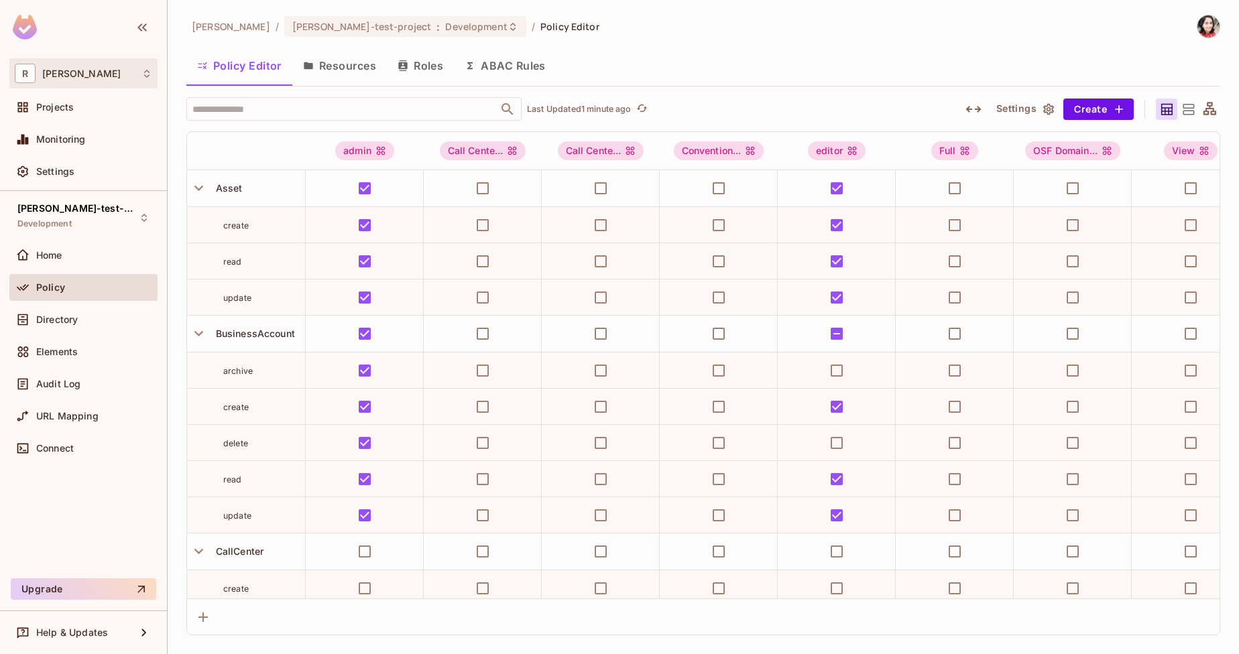
click at [132, 78] on div "[PERSON_NAME]" at bounding box center [83, 73] width 137 height 19
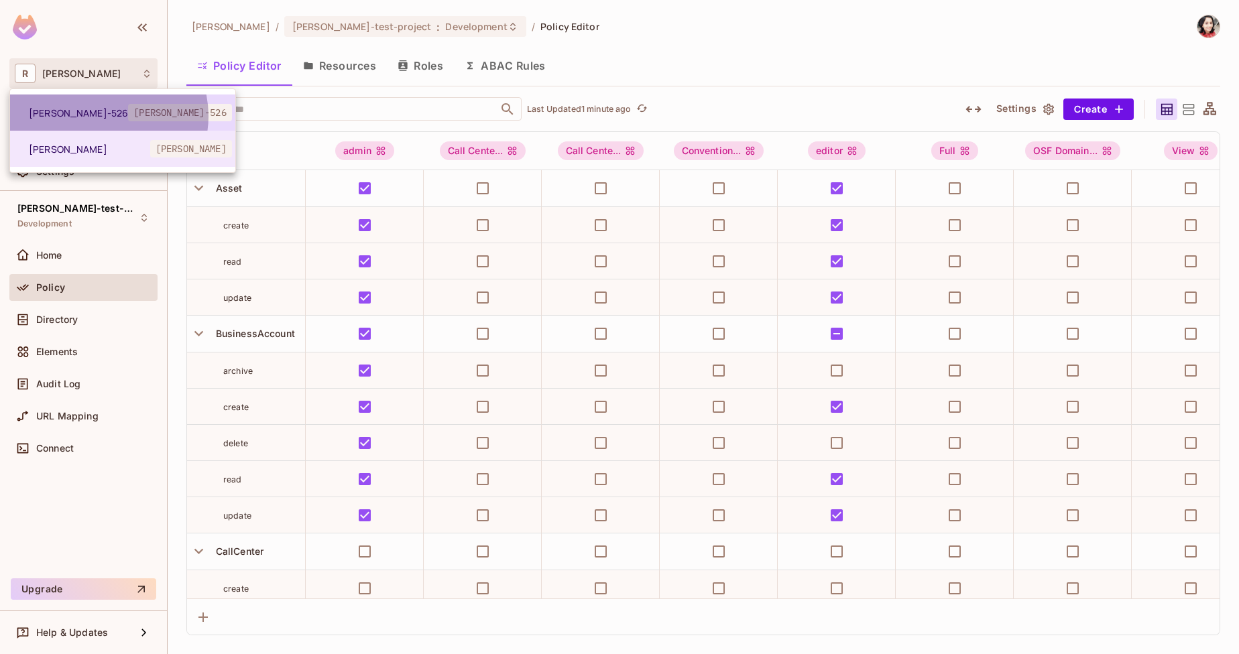
click at [102, 116] on span "[PERSON_NAME]-526" at bounding box center [78, 113] width 99 height 13
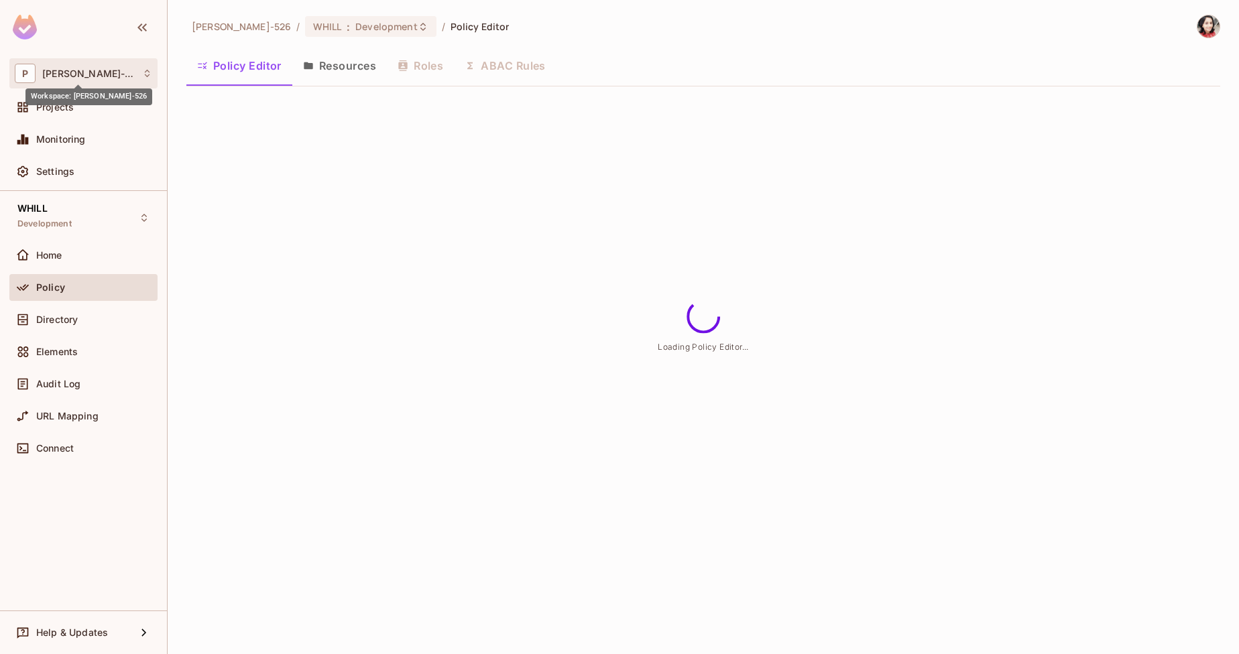
click at [105, 73] on span "[PERSON_NAME]-526" at bounding box center [88, 73] width 93 height 11
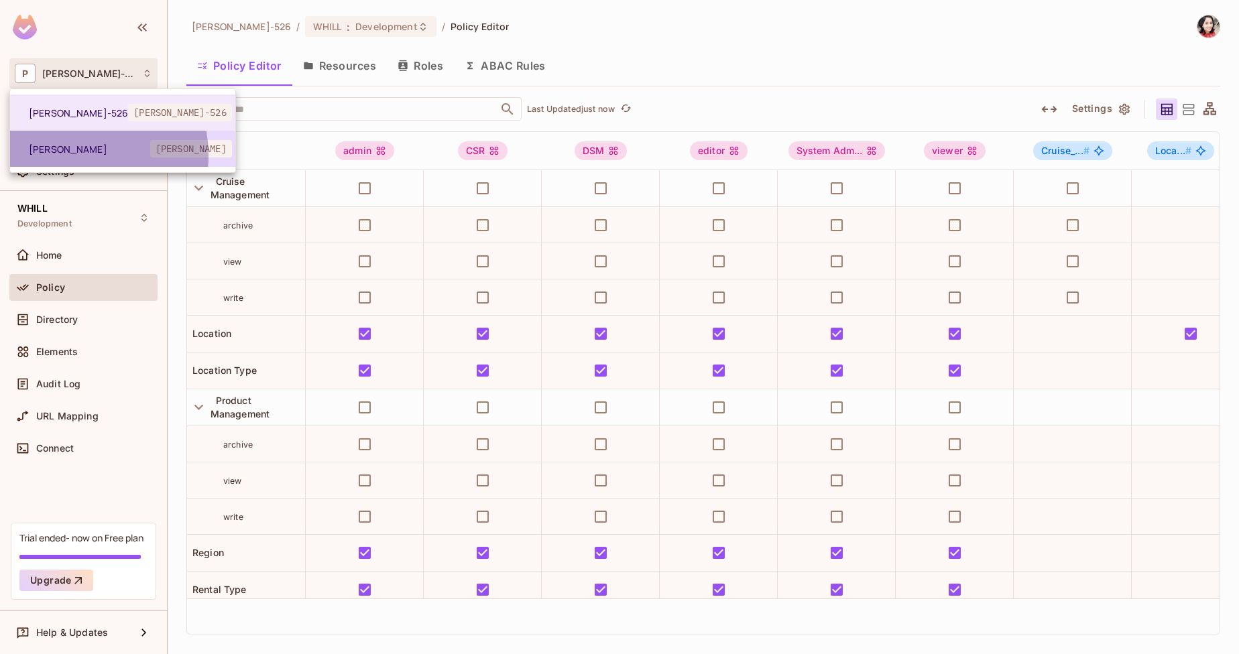
click at [72, 155] on span "[PERSON_NAME]" at bounding box center [89, 149] width 121 height 13
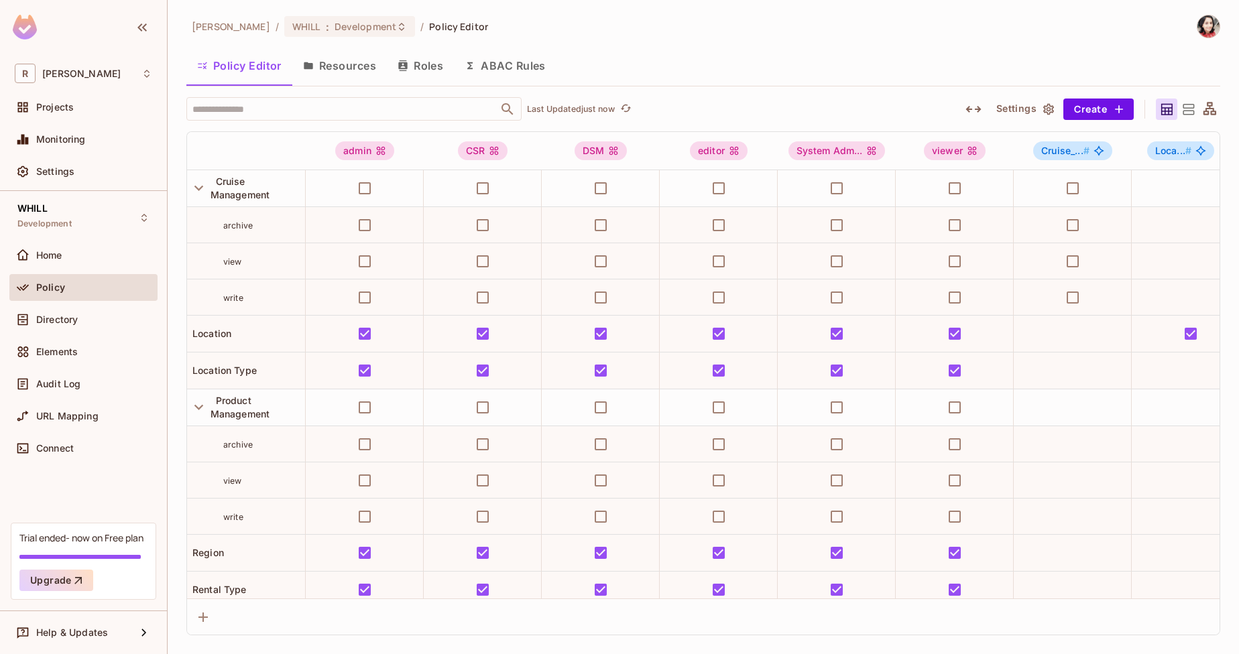
click at [418, 64] on button "Roles" at bounding box center [420, 66] width 67 height 34
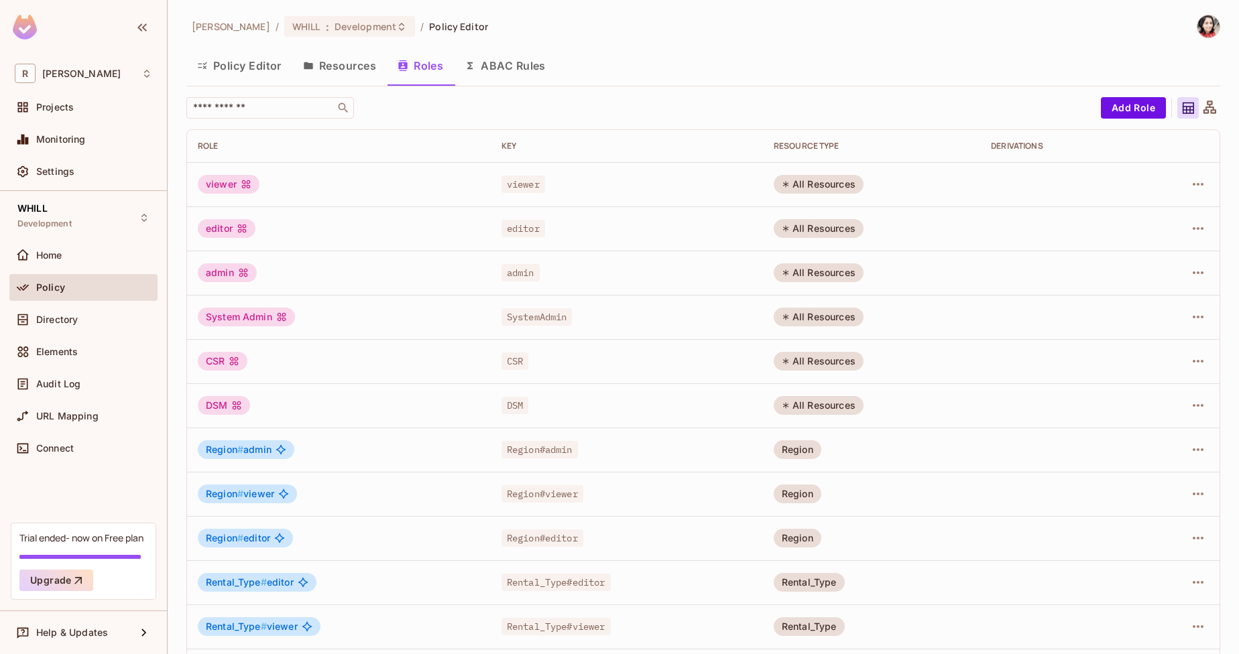
click at [799, 179] on div "All Resources" at bounding box center [818, 184] width 90 height 19
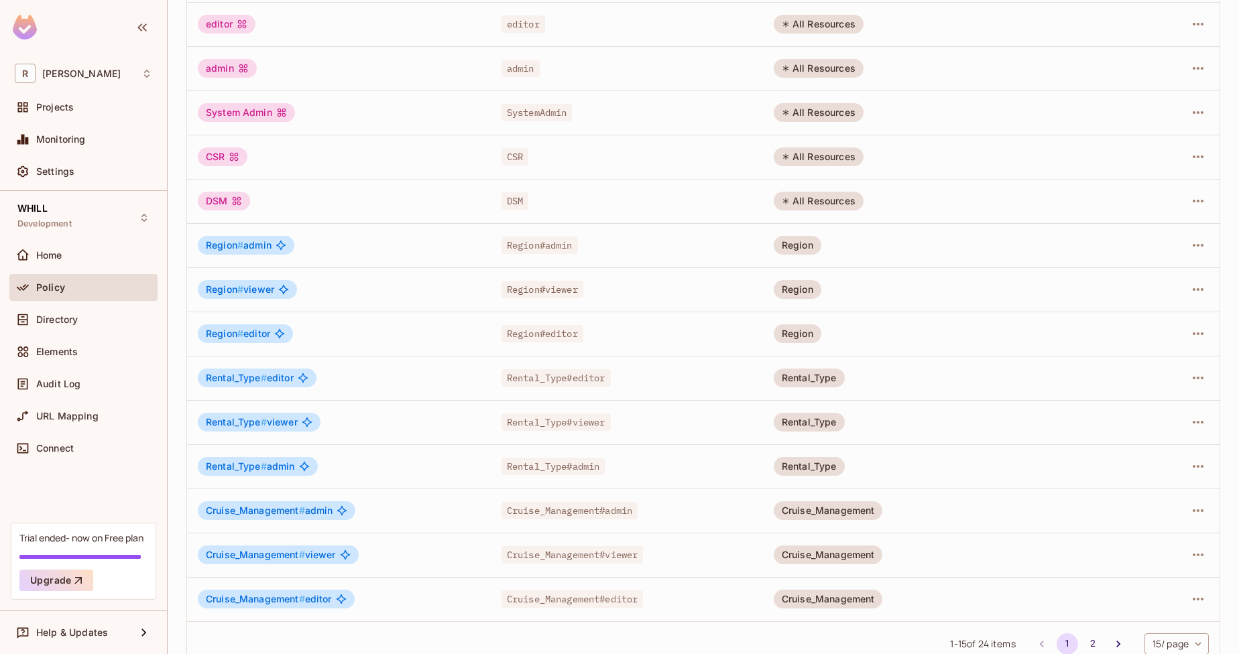
scroll to position [227, 0]
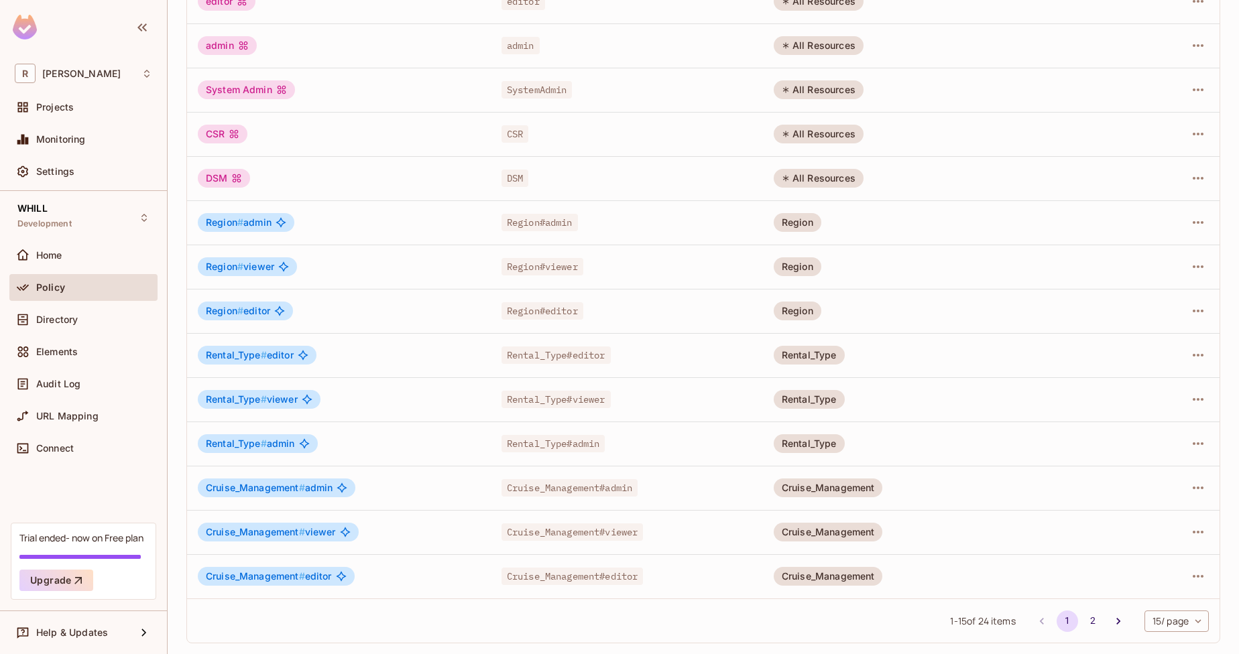
click at [218, 175] on div "DSM" at bounding box center [224, 178] width 52 height 19
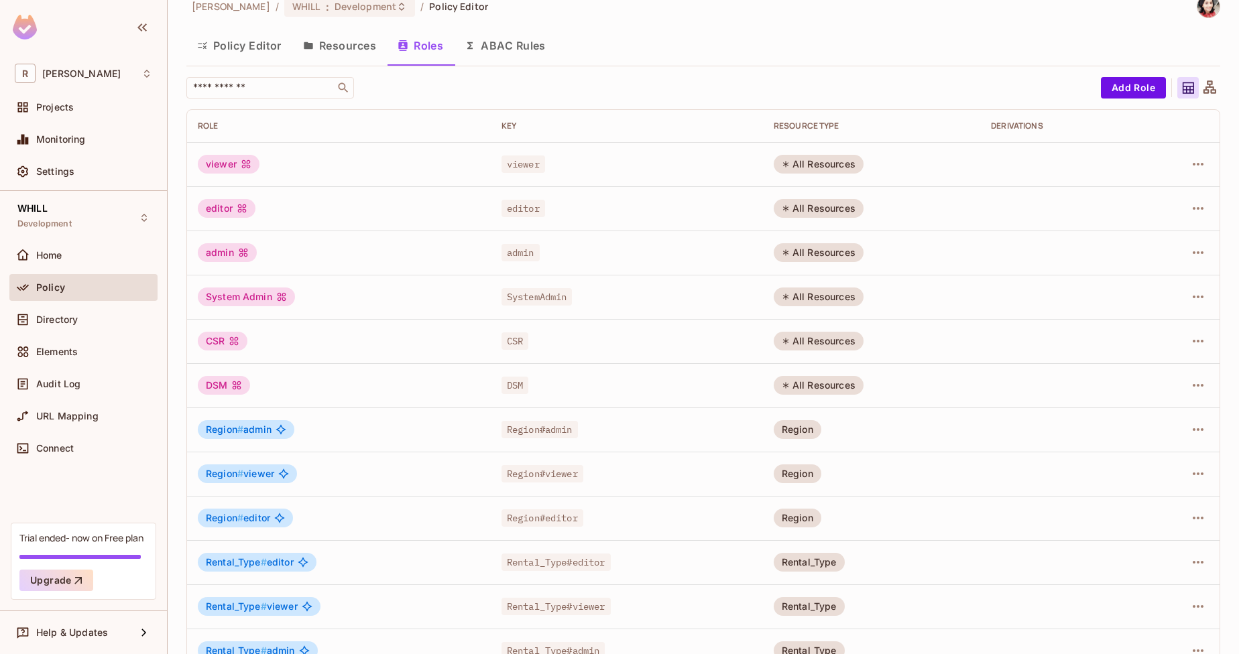
scroll to position [0, 0]
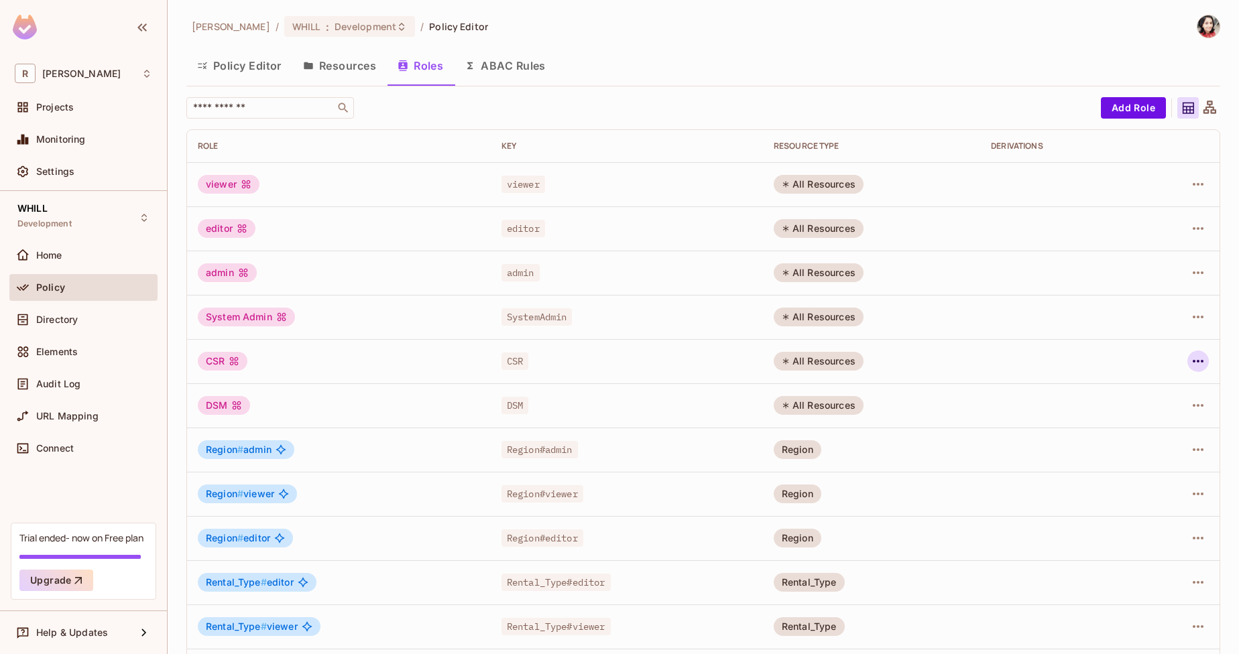
click at [1192, 355] on icon "button" at bounding box center [1198, 361] width 16 height 16
click at [1141, 426] on div "Edit Attributes" at bounding box center [1141, 421] width 66 height 13
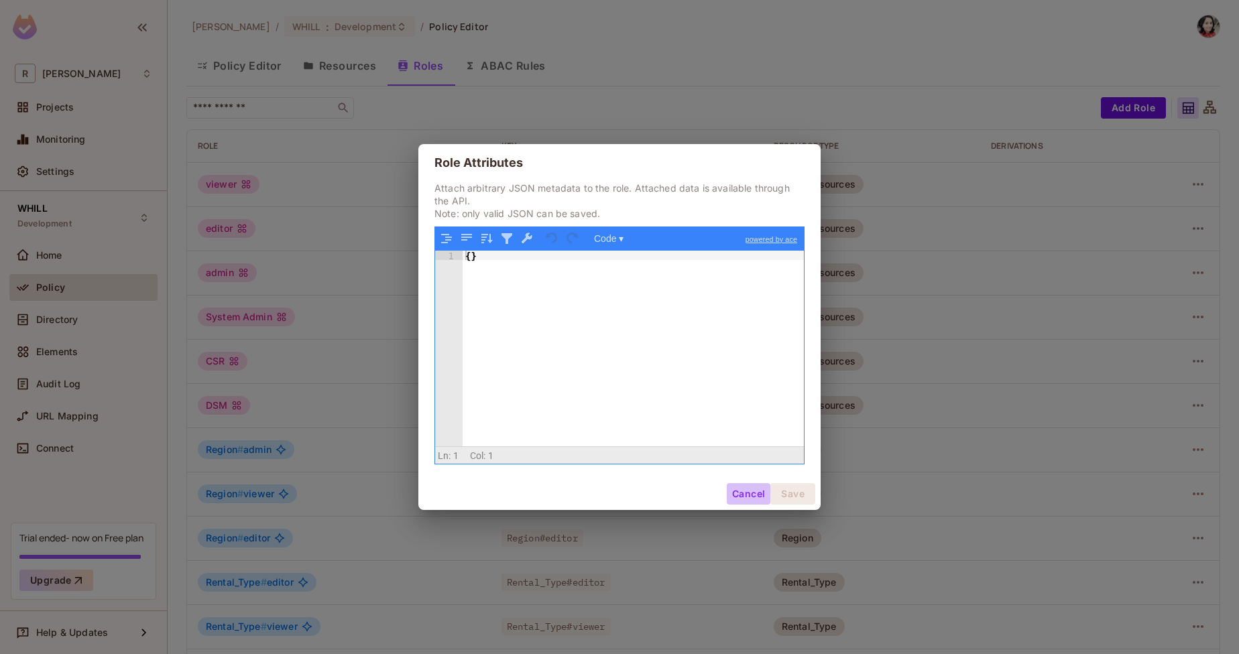
click at [745, 488] on button "Cancel" at bounding box center [749, 493] width 44 height 21
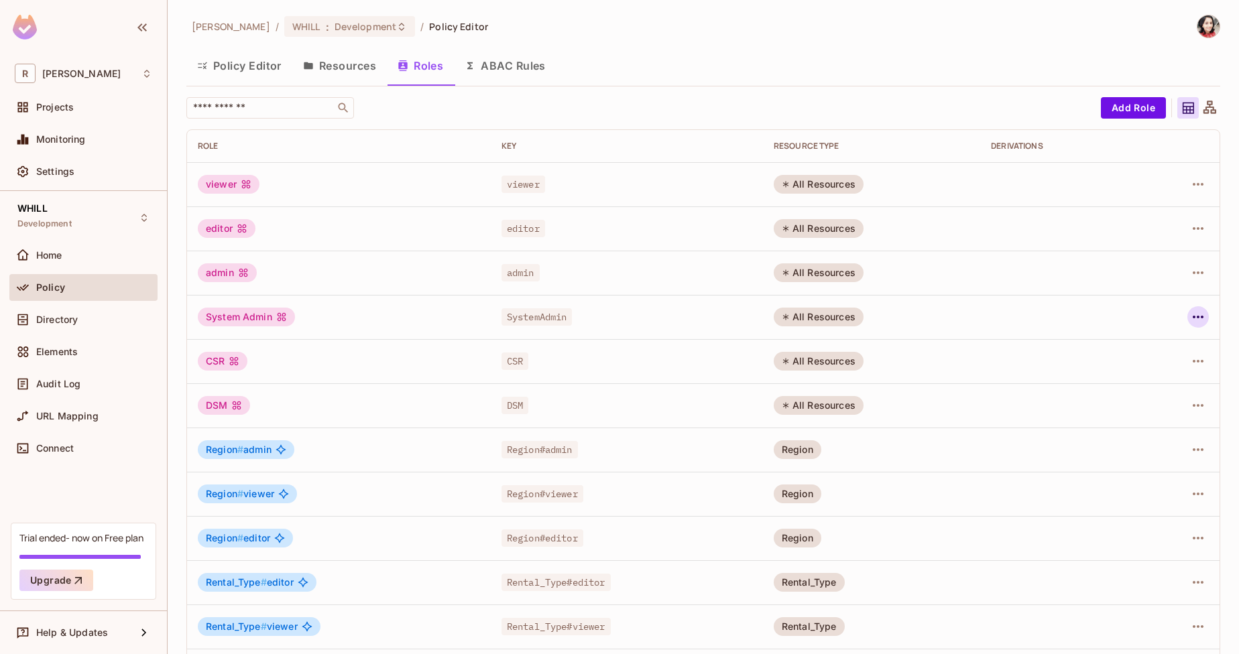
click at [1190, 319] on icon "button" at bounding box center [1198, 317] width 16 height 16
click at [1131, 347] on div "Edit Role" at bounding box center [1128, 347] width 40 height 13
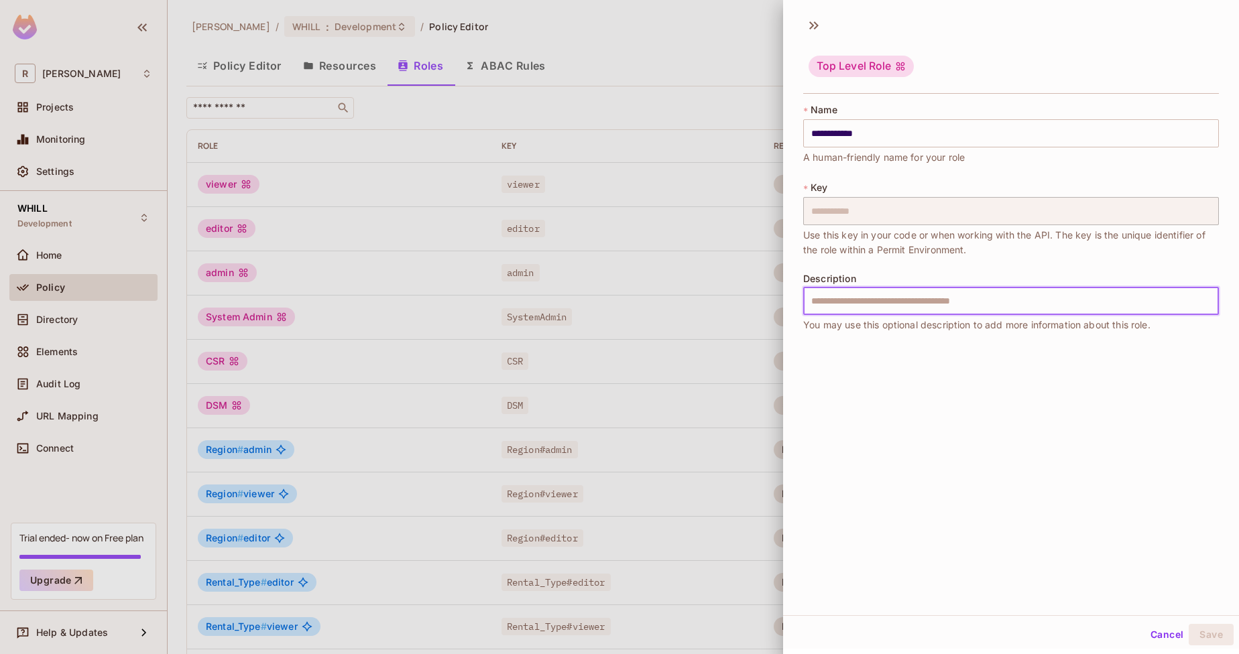
click at [891, 302] on input "text" at bounding box center [1011, 301] width 416 height 28
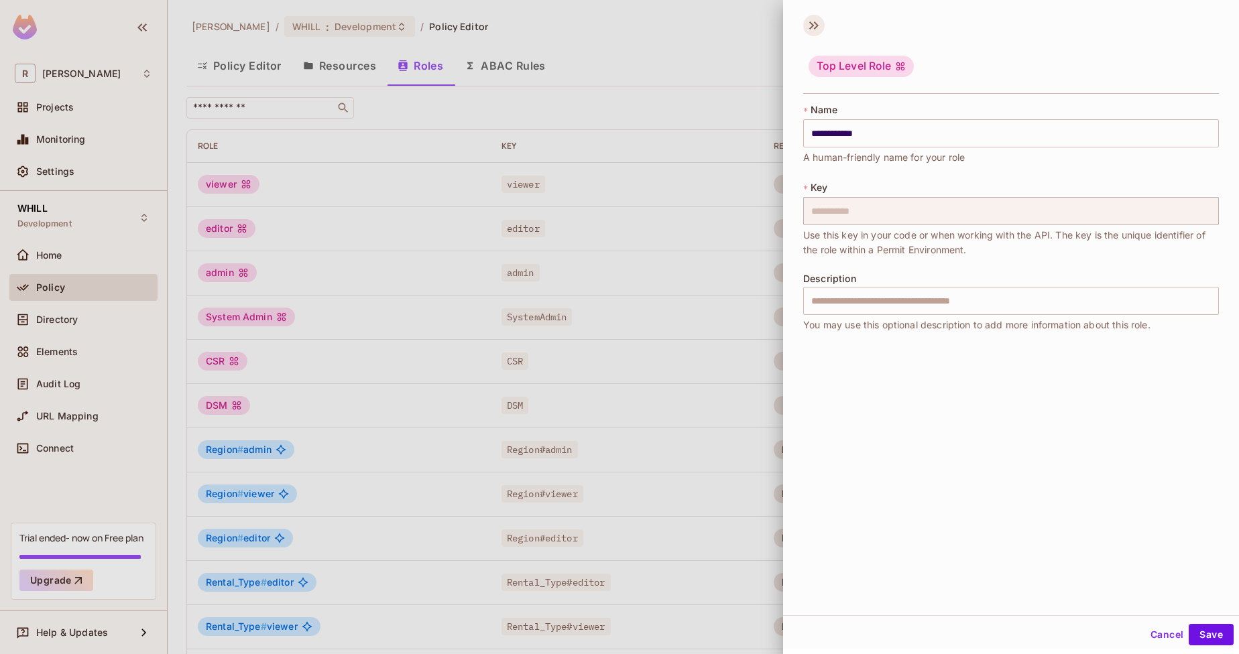
click at [810, 31] on icon at bounding box center [813, 25] width 21 height 21
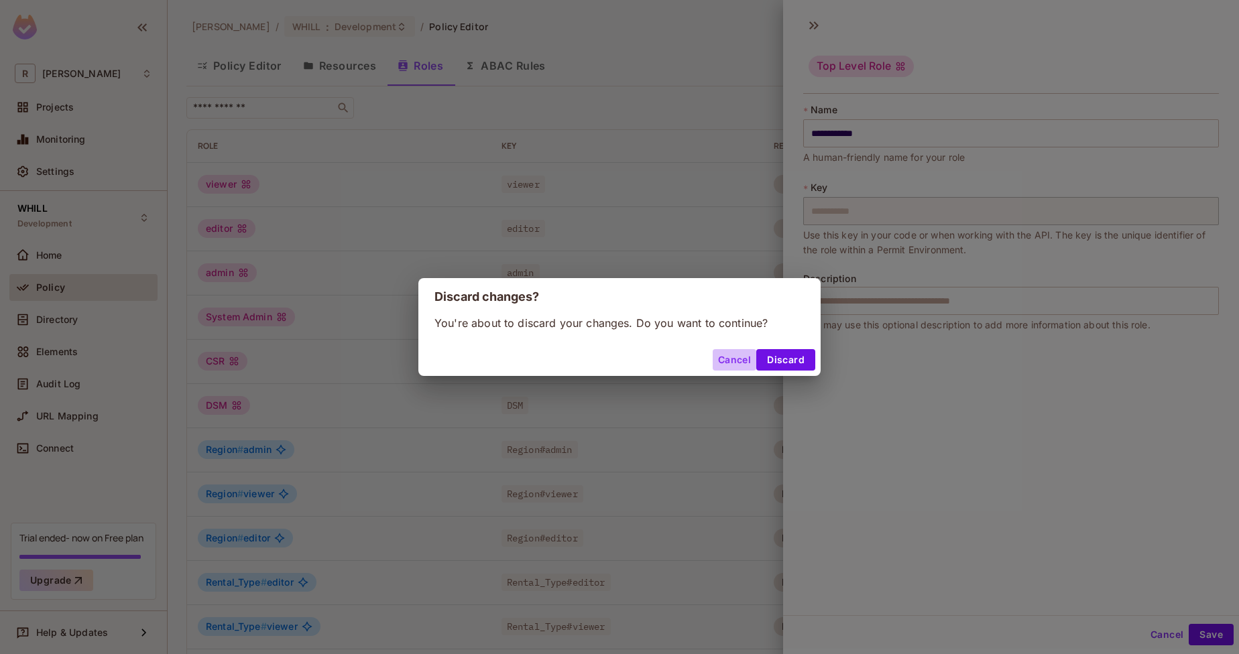
click at [741, 360] on button "Cancel" at bounding box center [734, 359] width 44 height 21
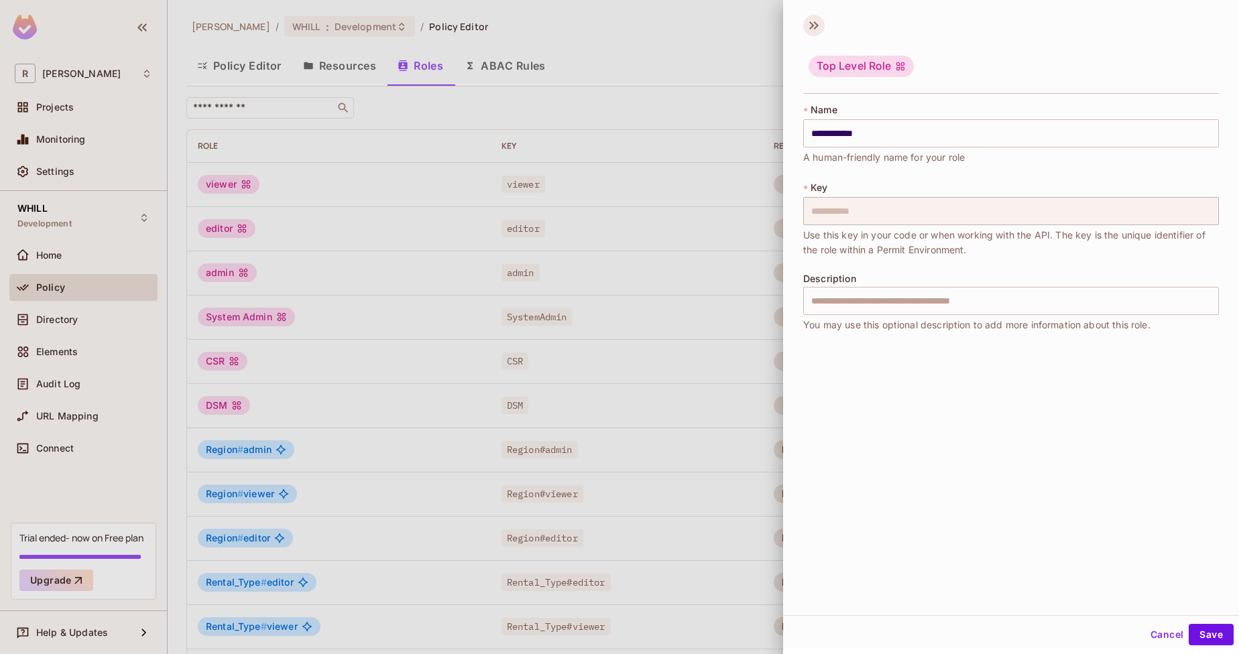
click at [819, 29] on icon at bounding box center [813, 25] width 21 height 21
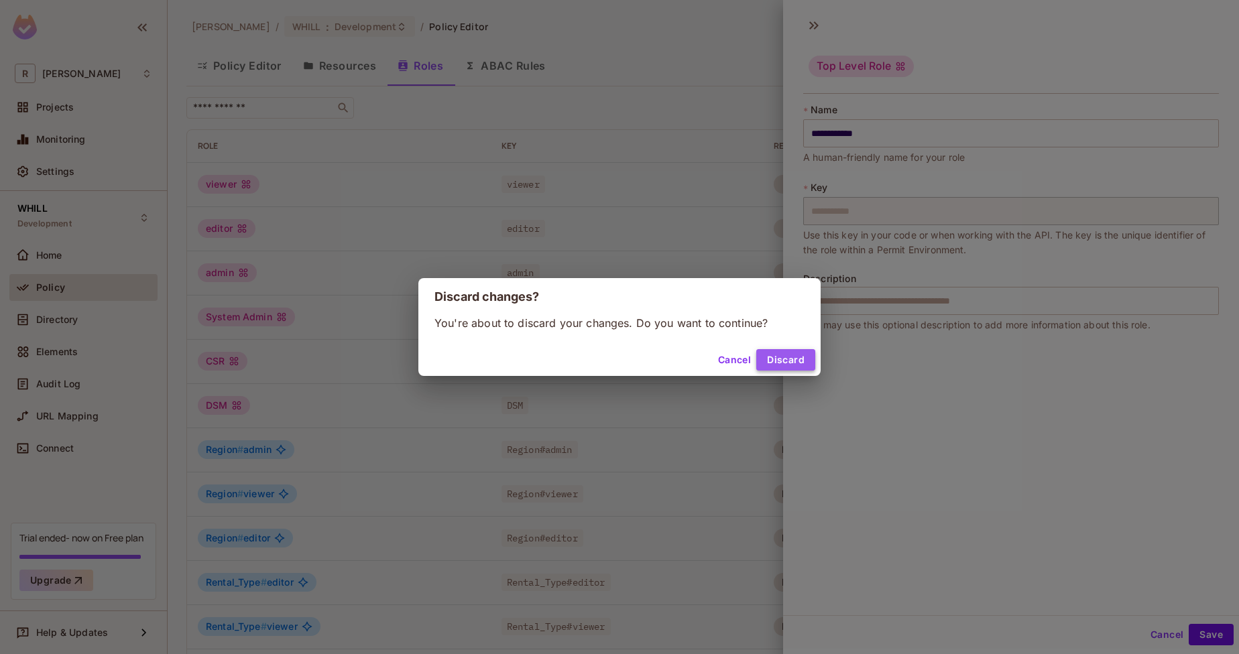
click at [788, 353] on button "Discard" at bounding box center [785, 359] width 59 height 21
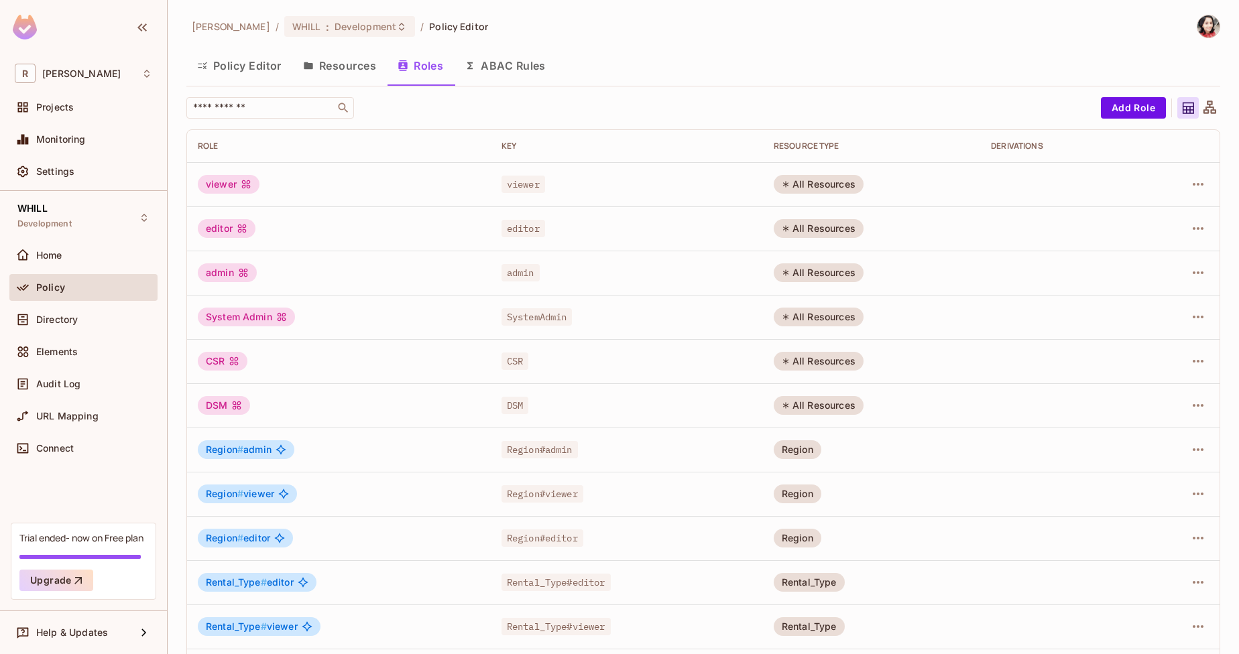
click at [232, 184] on div "viewer" at bounding box center [229, 184] width 62 height 19
click at [244, 187] on icon at bounding box center [246, 184] width 11 height 11
click at [353, 56] on button "Resources" at bounding box center [339, 66] width 95 height 34
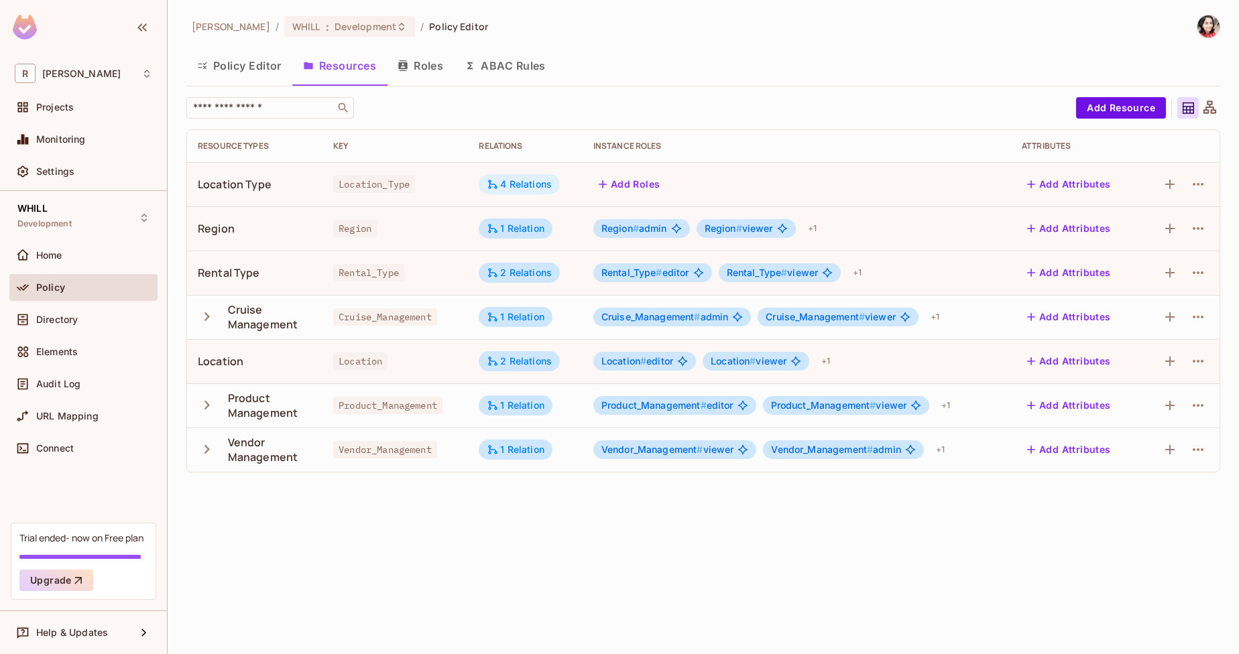
click at [510, 182] on div "4 Relations" at bounding box center [519, 184] width 65 height 12
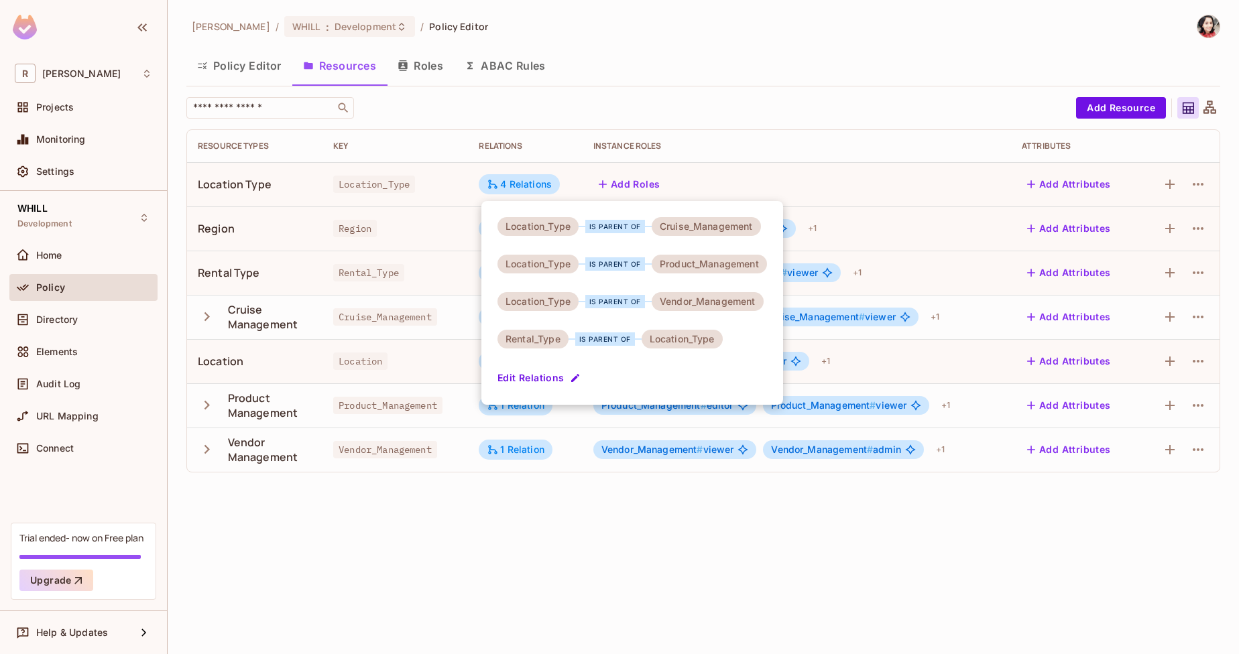
click at [434, 185] on div at bounding box center [619, 327] width 1239 height 654
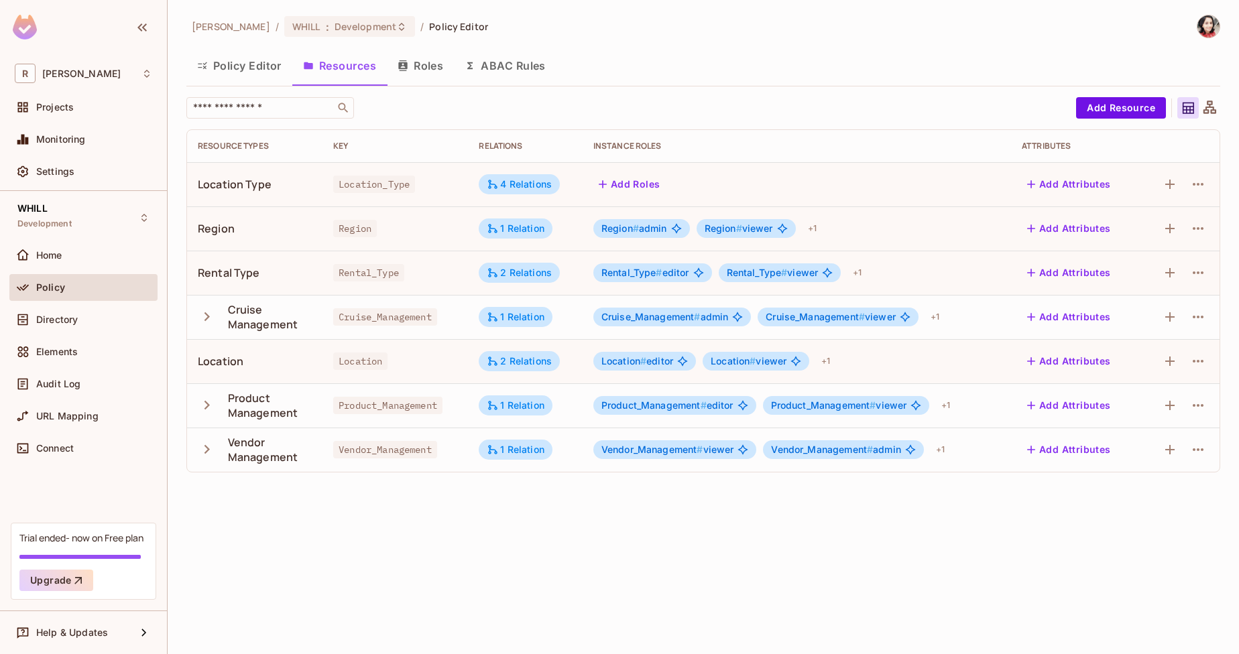
click at [504, 284] on td "2 Relations" at bounding box center [525, 273] width 114 height 44
click at [505, 271] on div "2 Relations" at bounding box center [519, 273] width 65 height 12
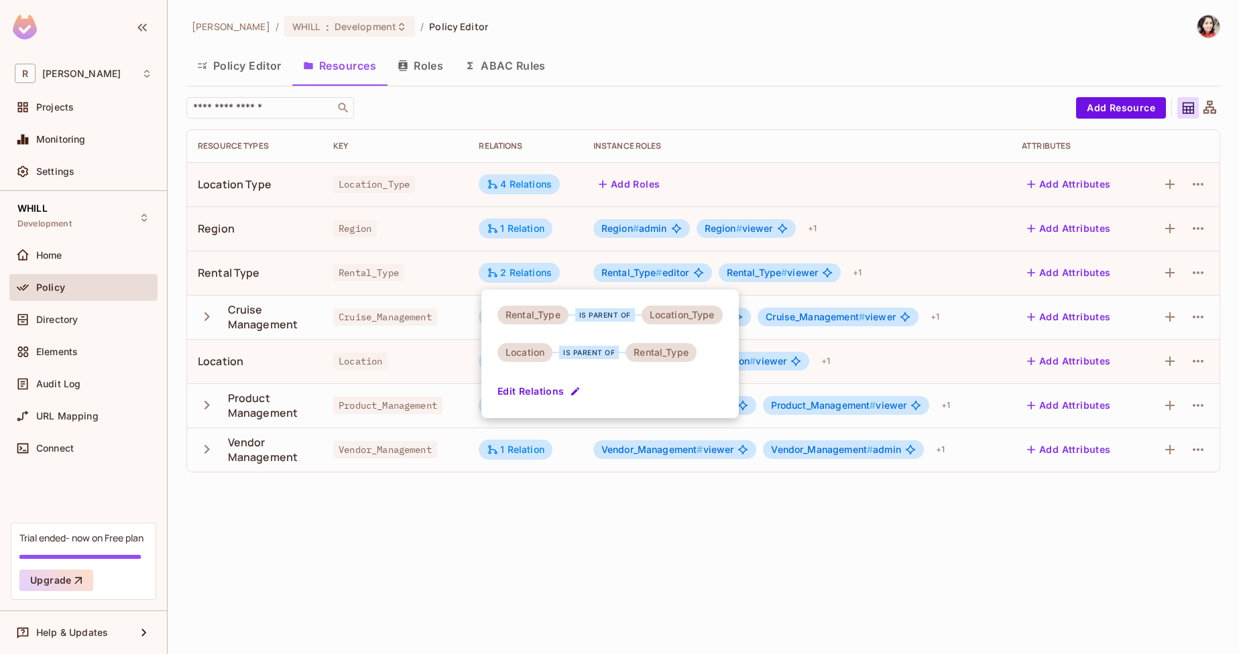
click at [475, 333] on div at bounding box center [619, 327] width 1239 height 654
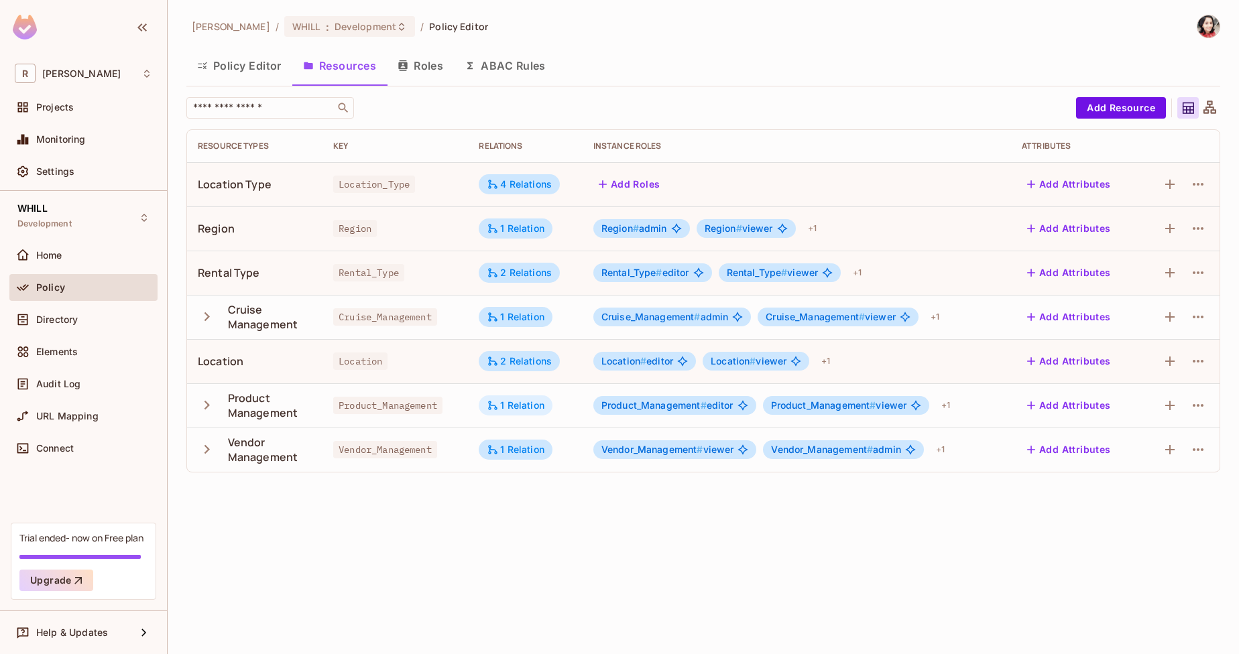
click at [530, 406] on div "1 Relation" at bounding box center [516, 405] width 58 height 12
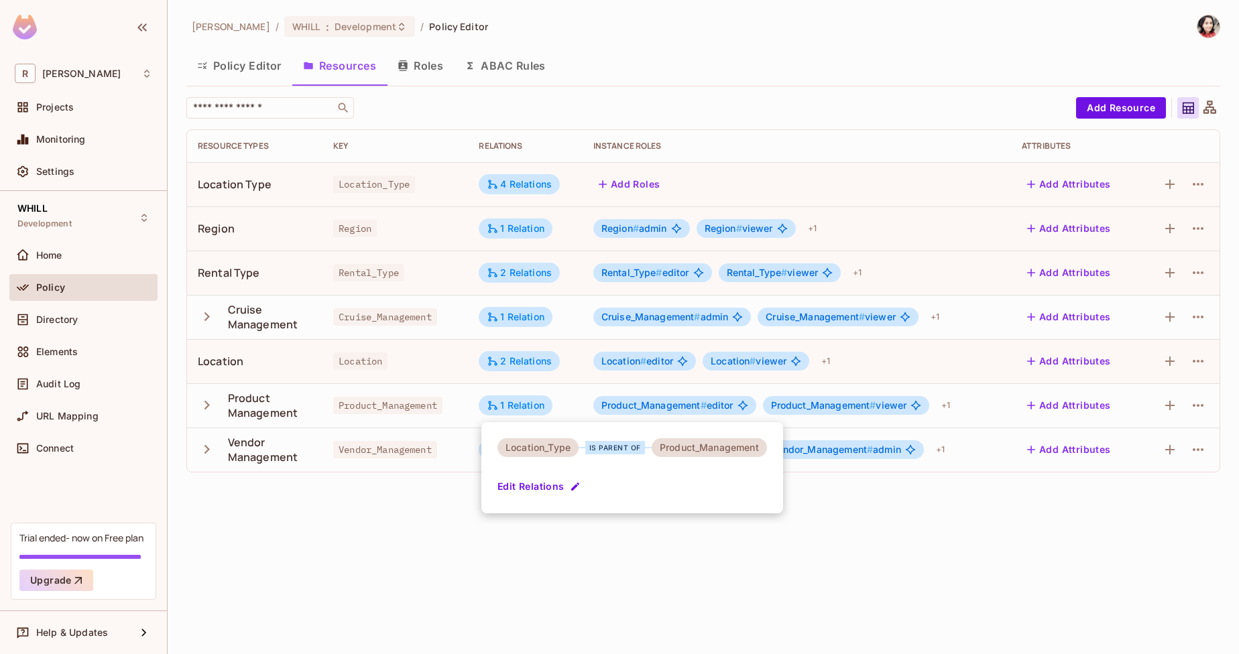
click at [408, 571] on div at bounding box center [619, 327] width 1239 height 654
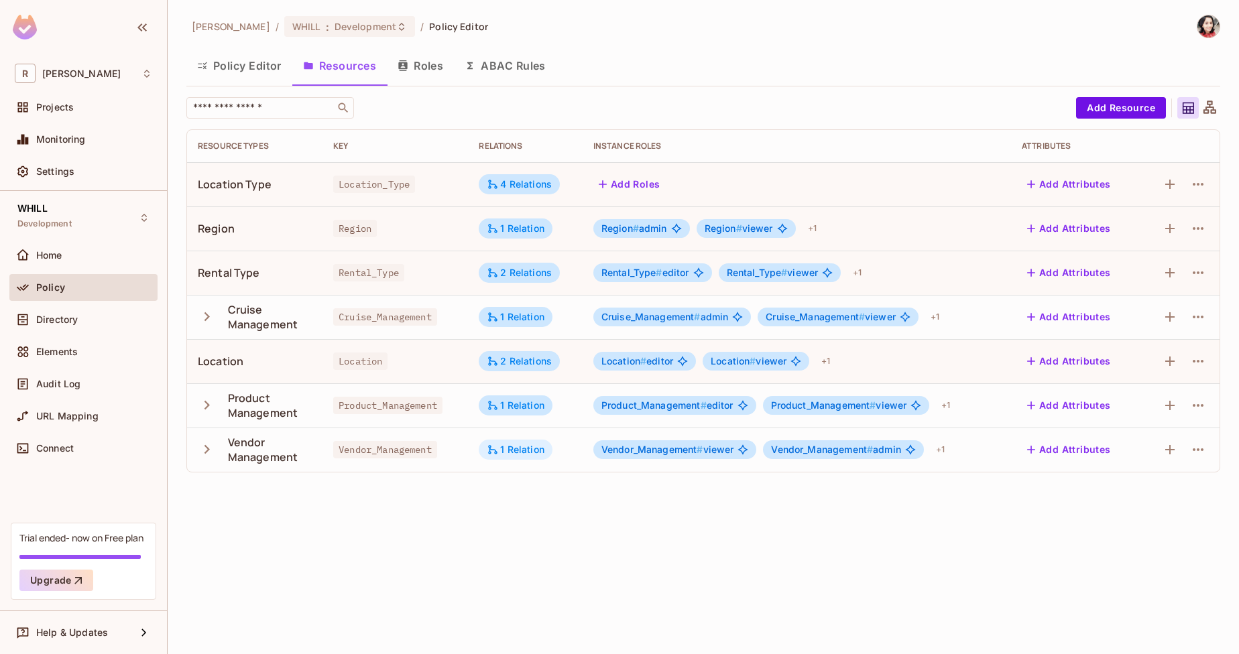
click at [503, 443] on div "1 Relation" at bounding box center [516, 450] width 74 height 20
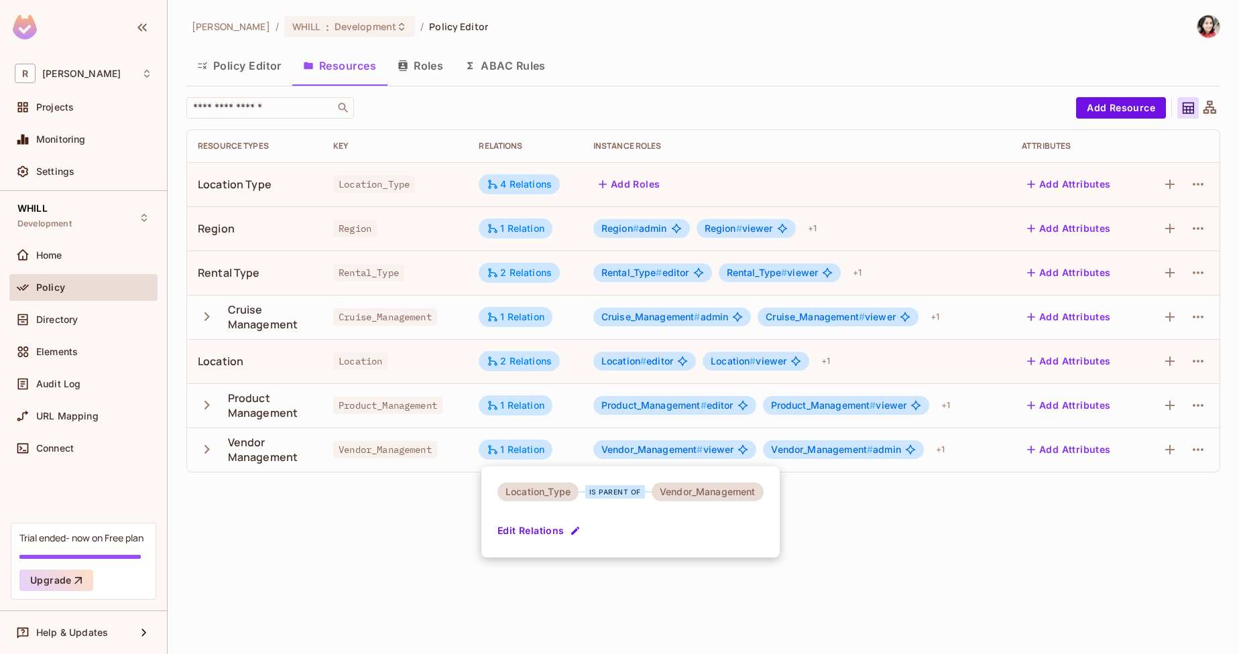
click at [330, 602] on div at bounding box center [619, 327] width 1239 height 654
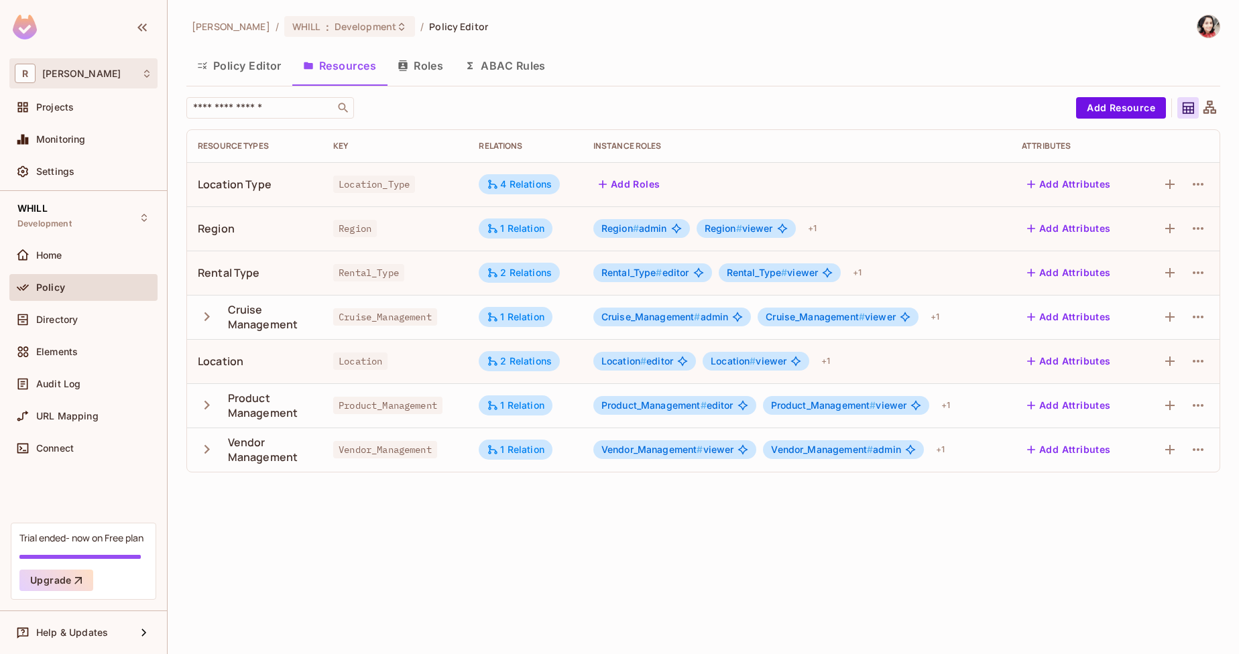
click at [102, 74] on div "[PERSON_NAME]" at bounding box center [83, 73] width 137 height 19
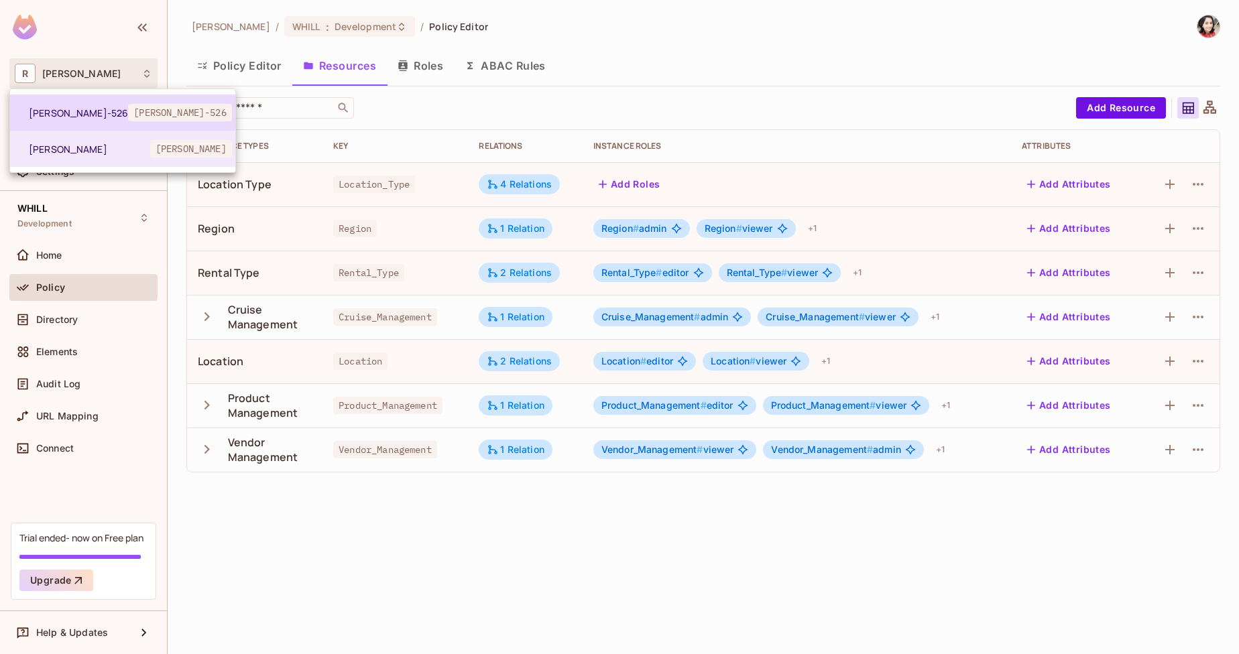
click at [70, 113] on span "[PERSON_NAME]-526" at bounding box center [78, 113] width 99 height 13
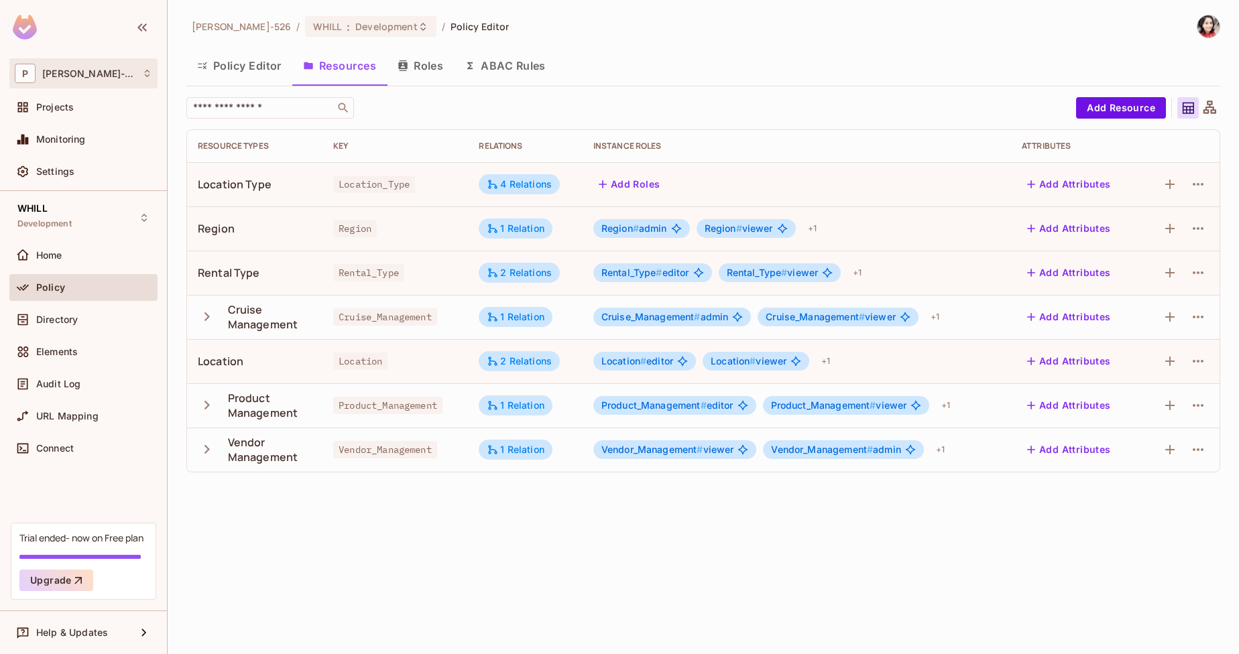
click at [143, 81] on div "P [PERSON_NAME]-526" at bounding box center [83, 73] width 137 height 19
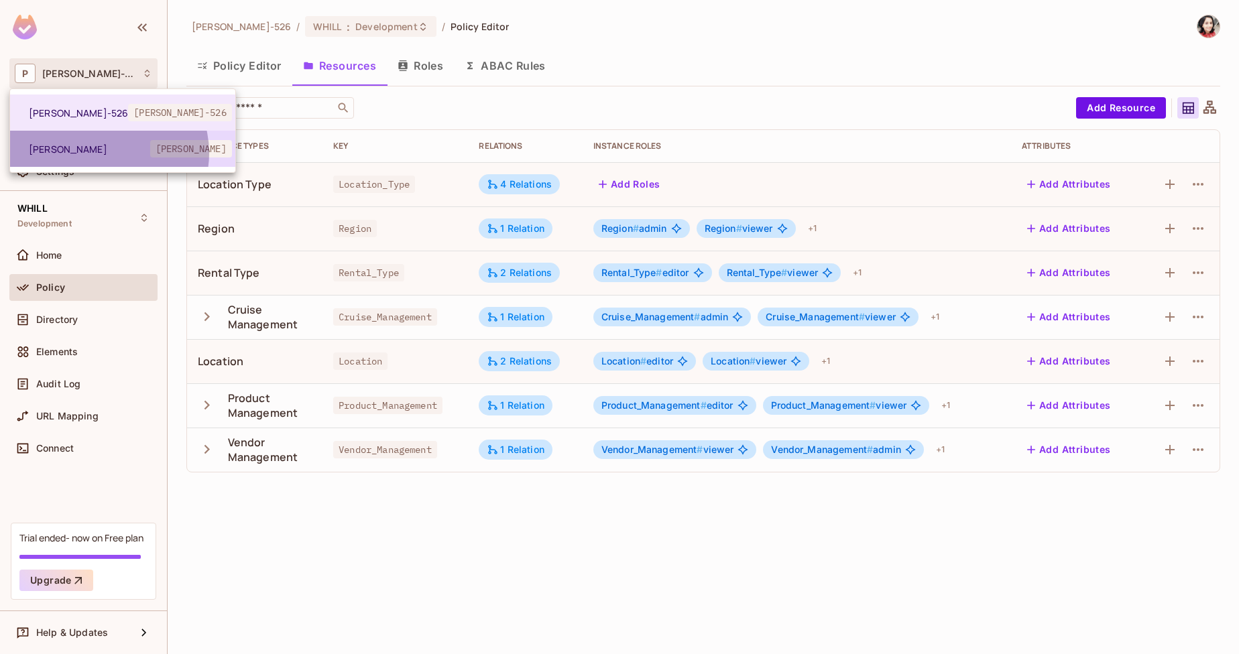
click at [107, 153] on span "[PERSON_NAME]" at bounding box center [89, 149] width 121 height 13
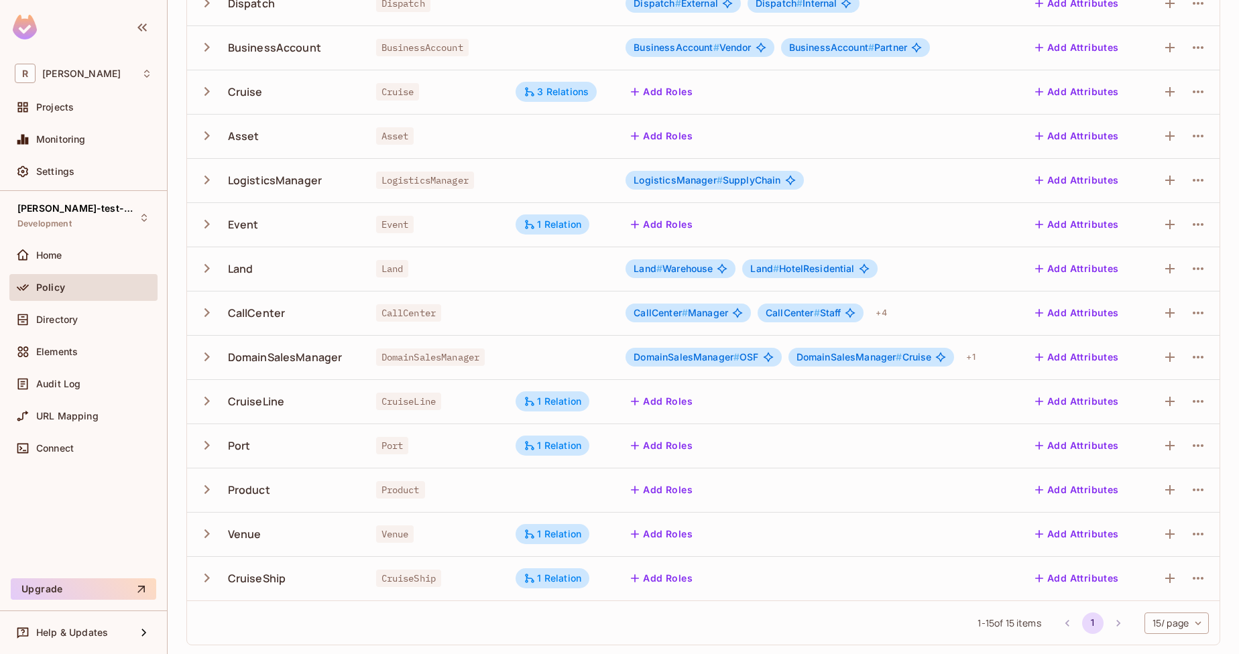
scroll to position [227, 0]
